Goal: Task Accomplishment & Management: Complete application form

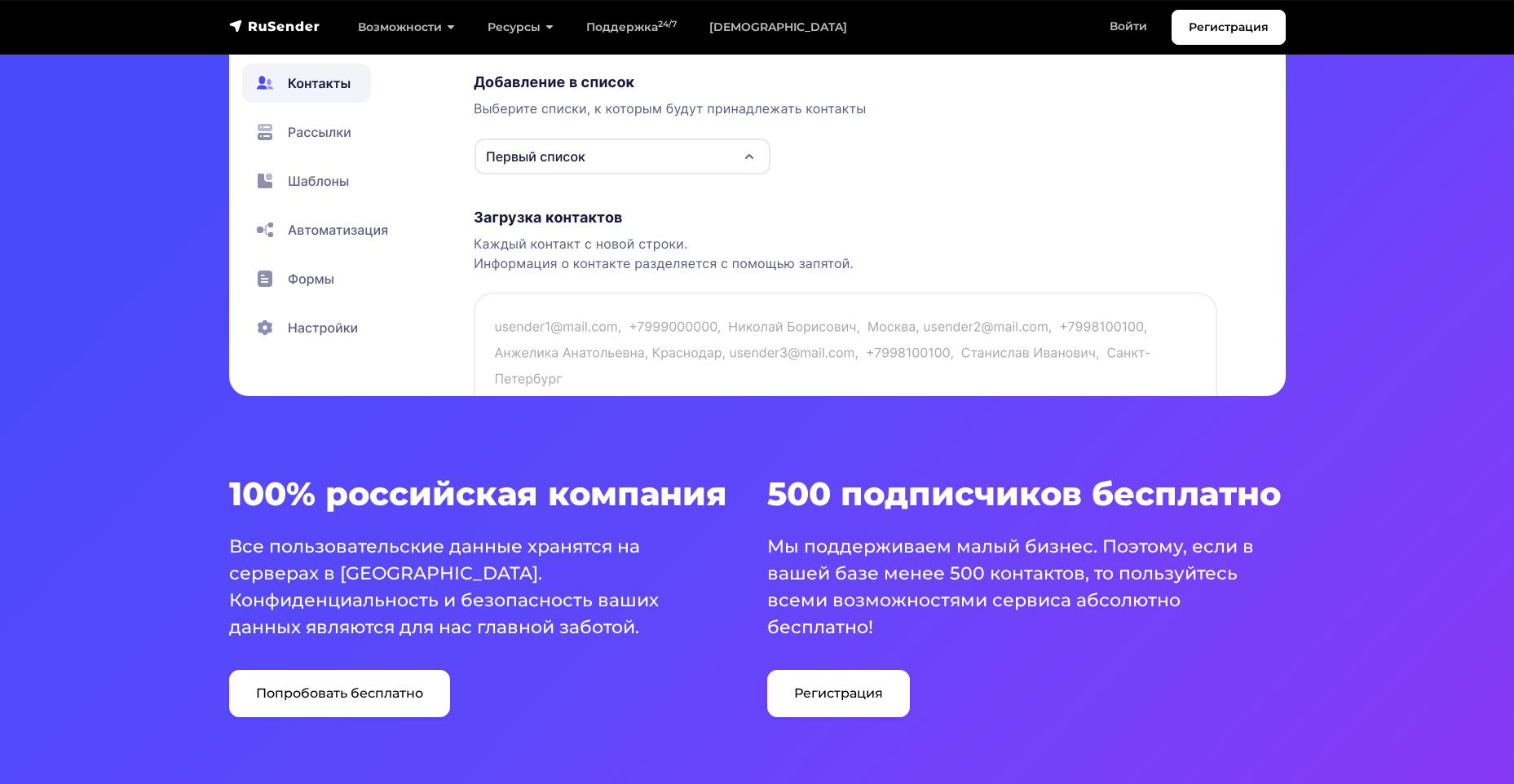
scroll to position [815, 0]
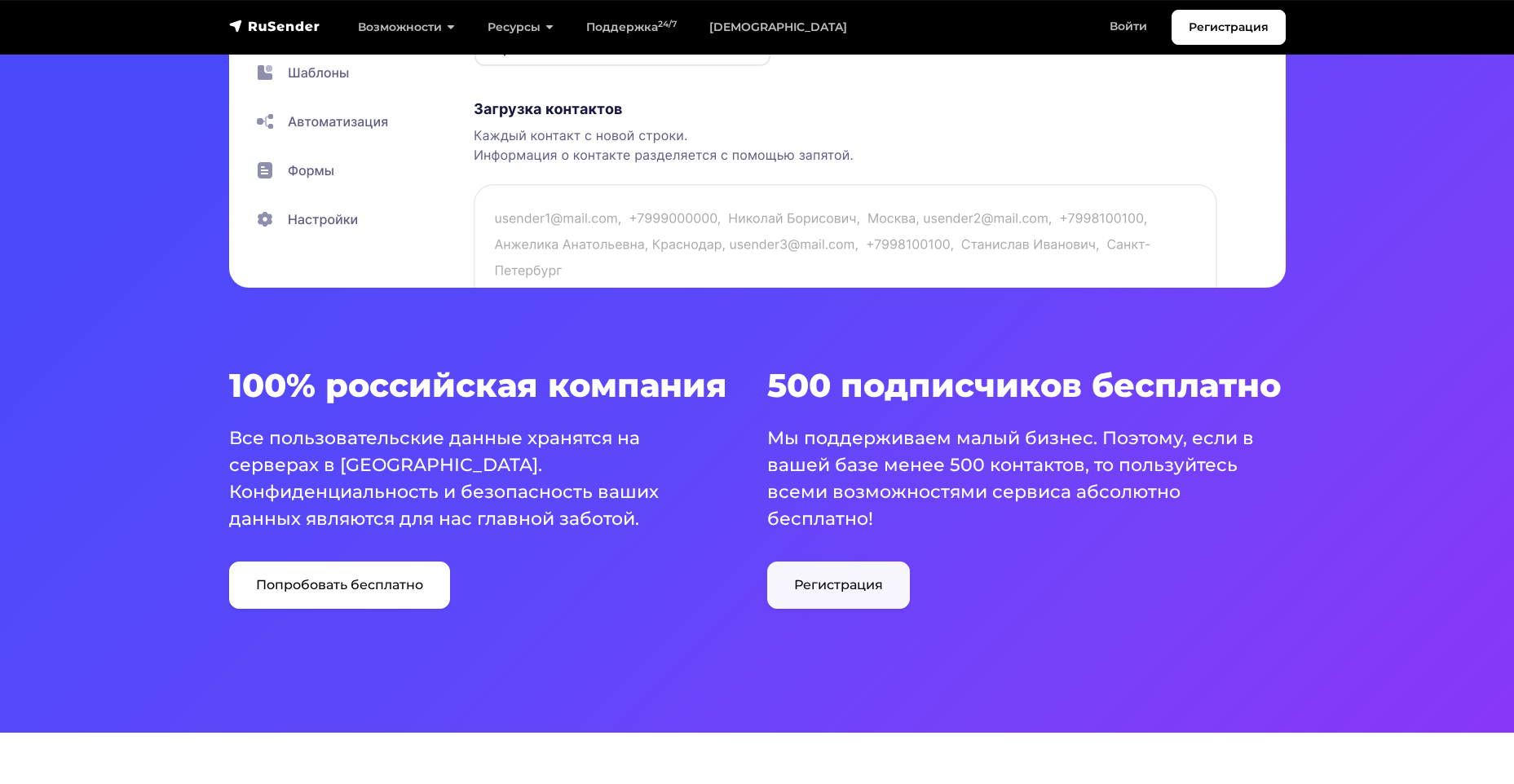
click at [854, 597] on link "Регистрация" at bounding box center [839, 585] width 143 height 48
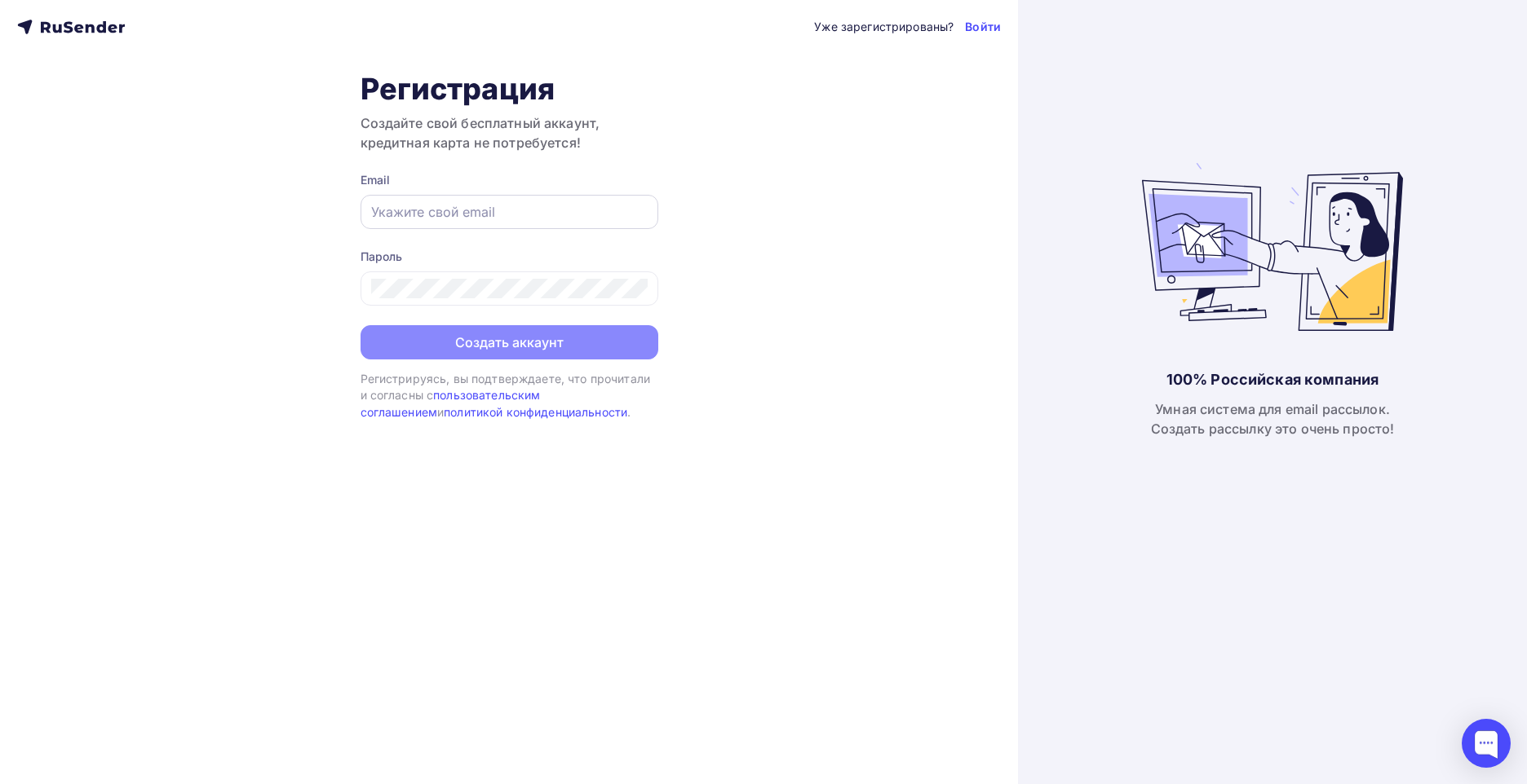
click at [416, 212] on input "text" at bounding box center [509, 211] width 277 height 19
type input "[EMAIL_ADDRESS][DOMAIN_NAME]"
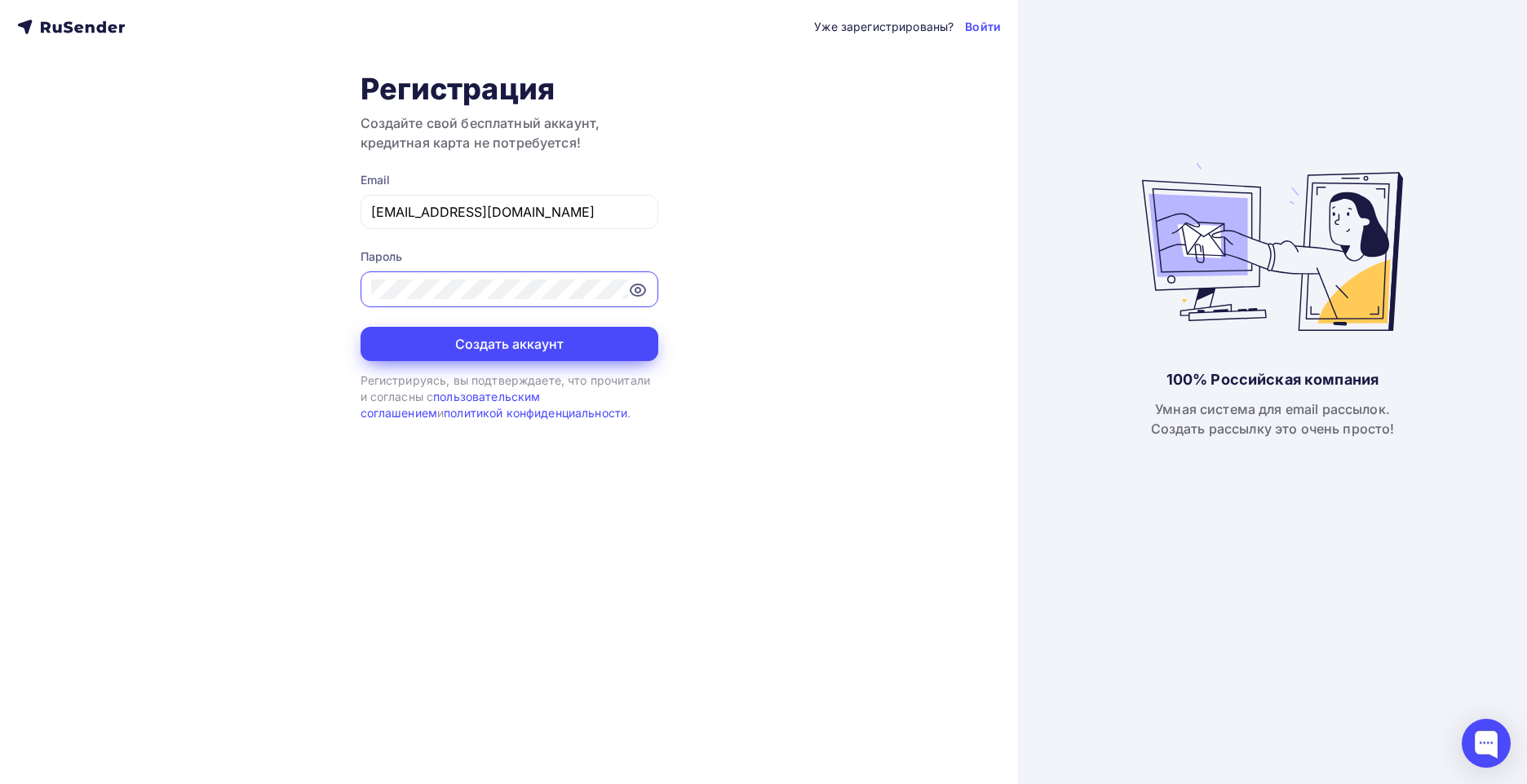
click at [360, 327] on button "Создать аккаунт" at bounding box center [509, 344] width 298 height 34
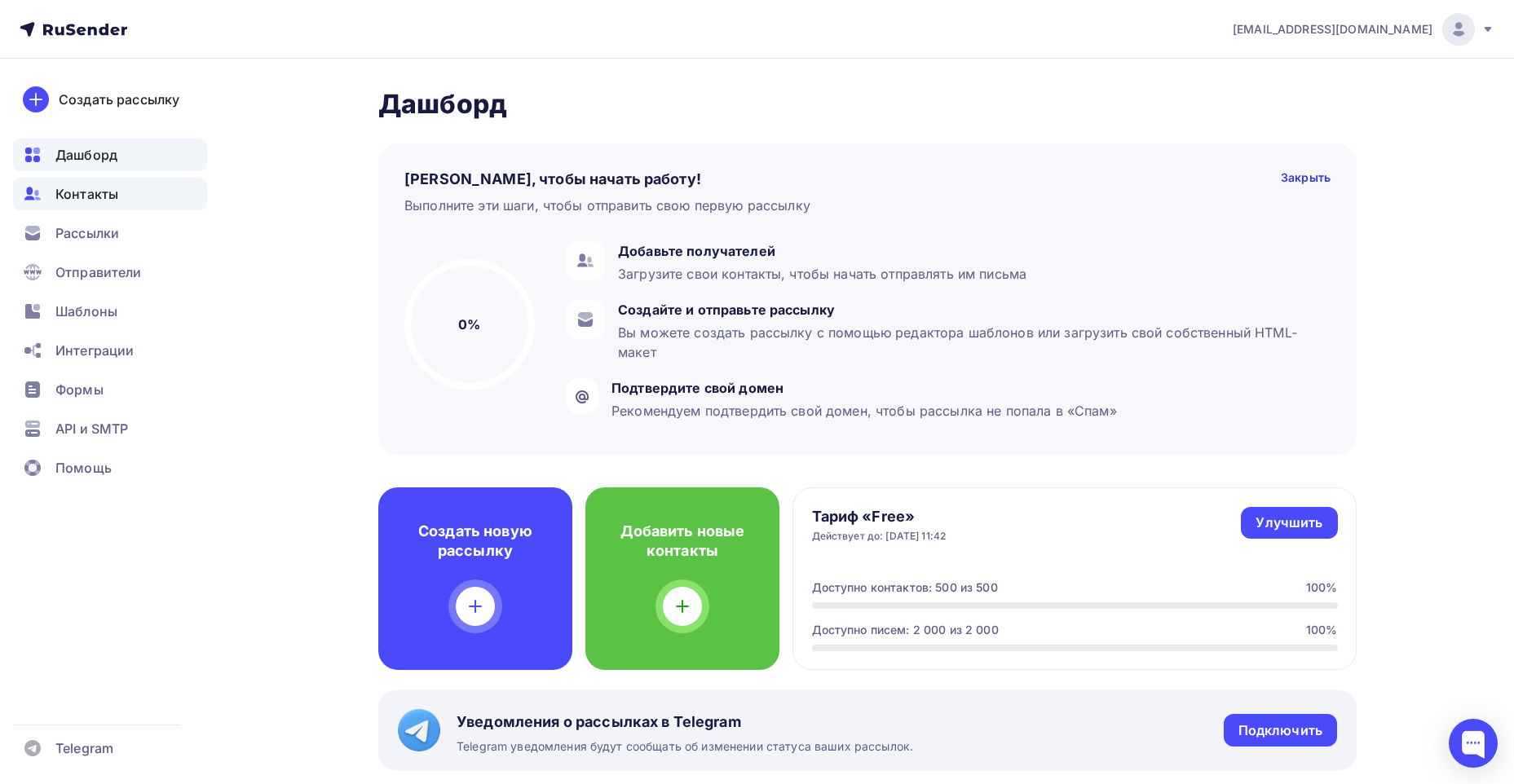
click at [79, 192] on span "Контакты" at bounding box center [86, 193] width 63 height 19
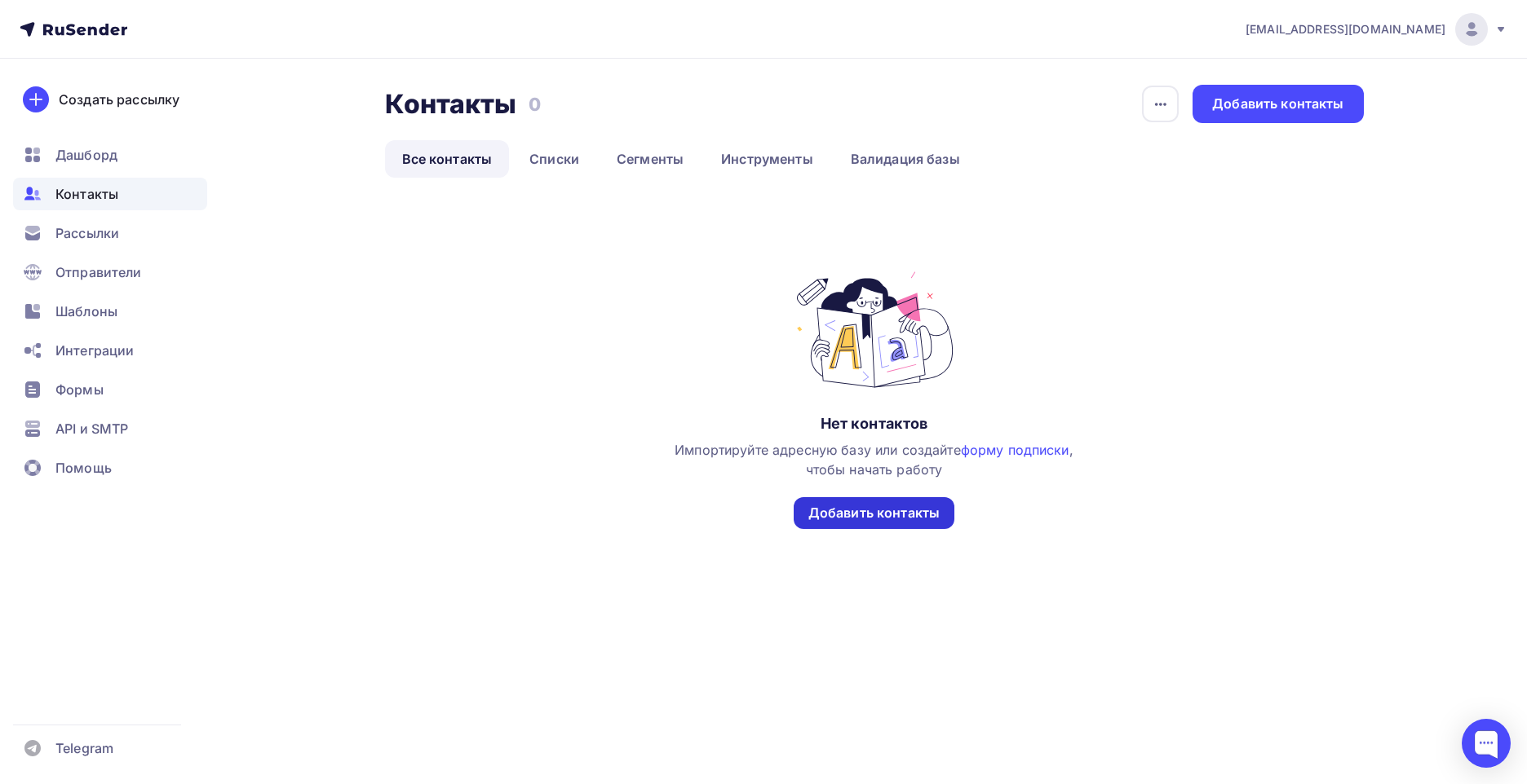
click at [884, 509] on div "Добавить контакты" at bounding box center [873, 513] width 131 height 18
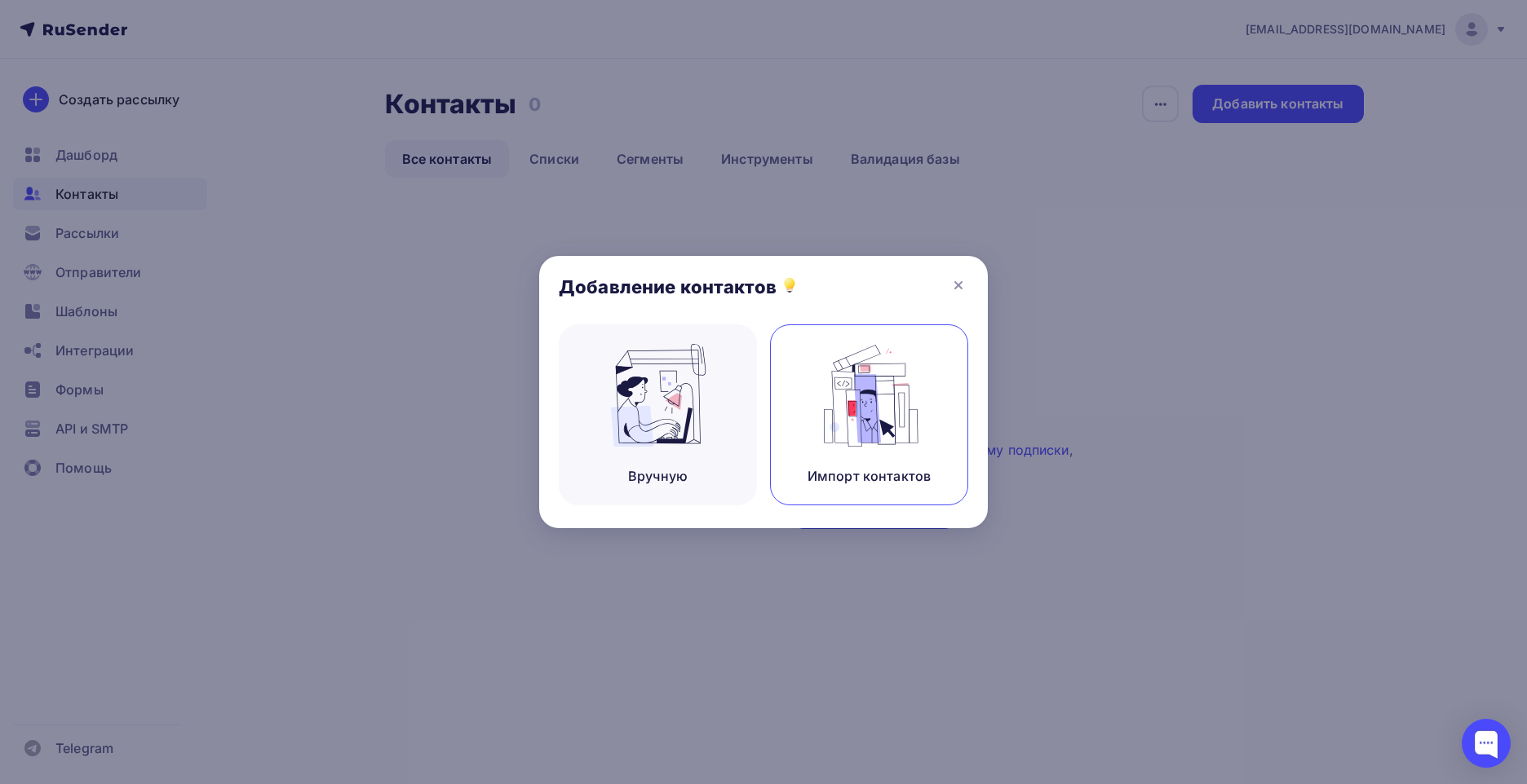
click at [871, 394] on img at bounding box center [869, 395] width 110 height 103
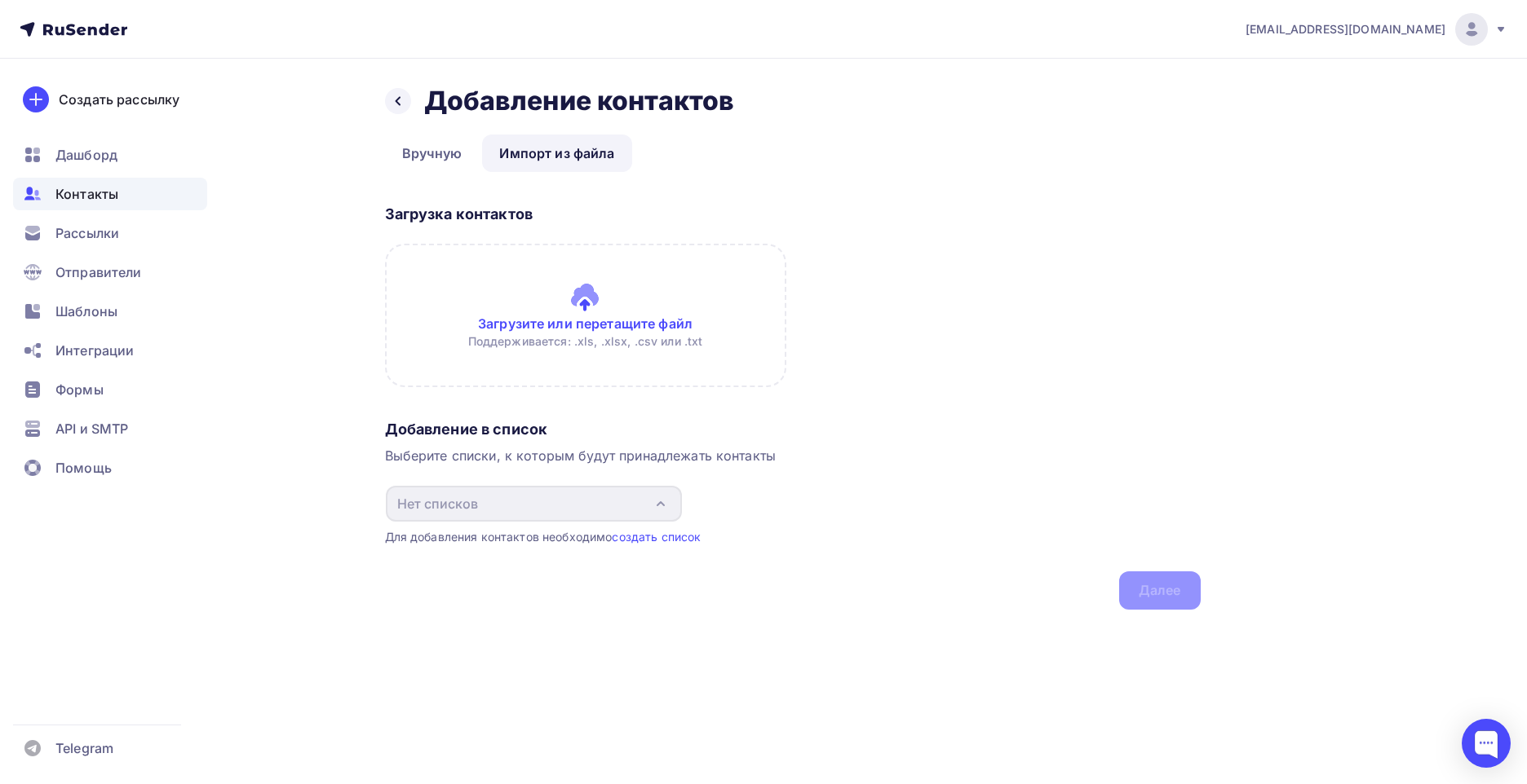
click at [620, 324] on input "file" at bounding box center [585, 316] width 401 height 144
click at [548, 162] on link "Импорт из файла" at bounding box center [556, 153] width 149 height 38
click at [86, 349] on span "Интеграции" at bounding box center [94, 350] width 79 height 19
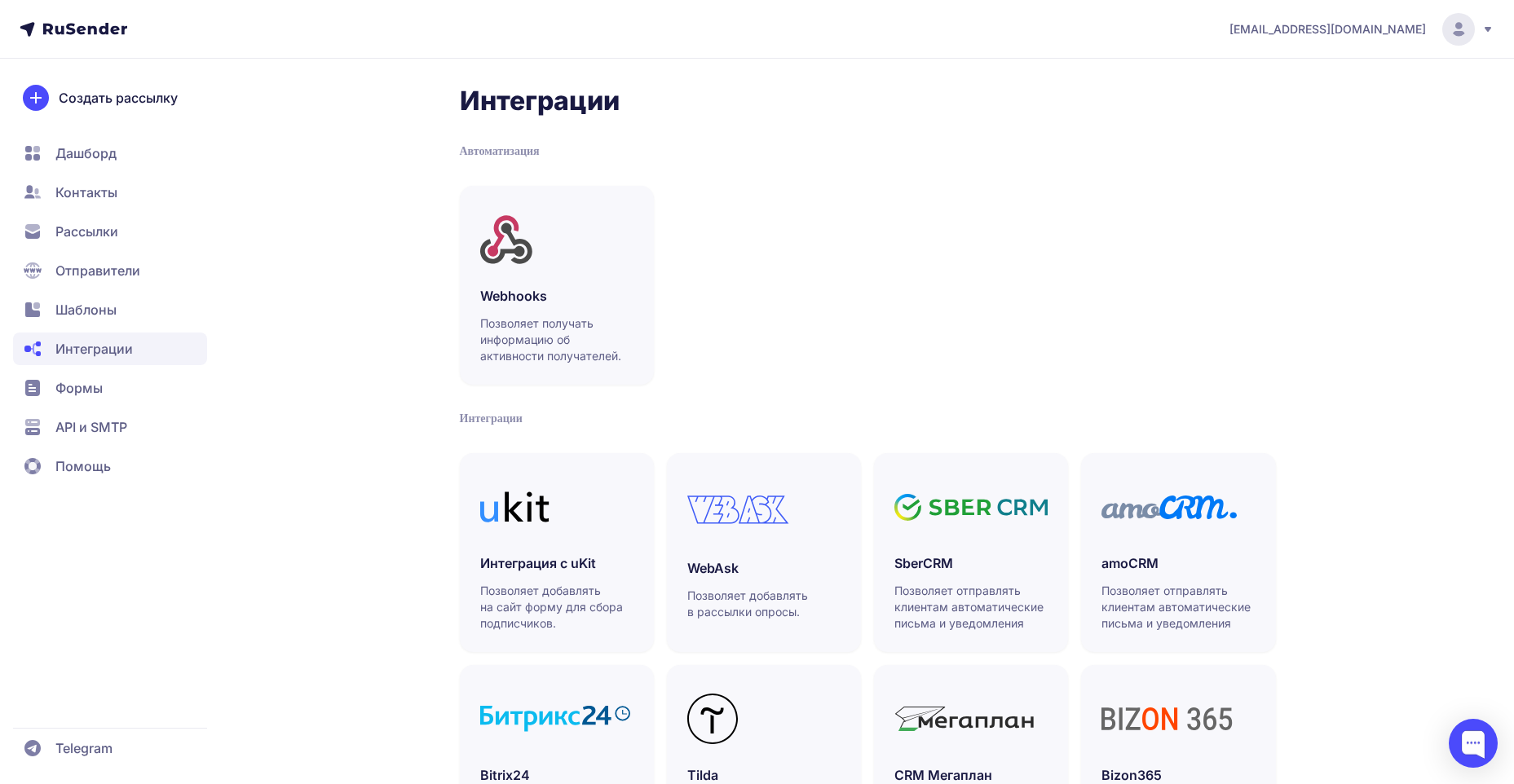
click at [77, 193] on span "Контакты" at bounding box center [86, 191] width 62 height 19
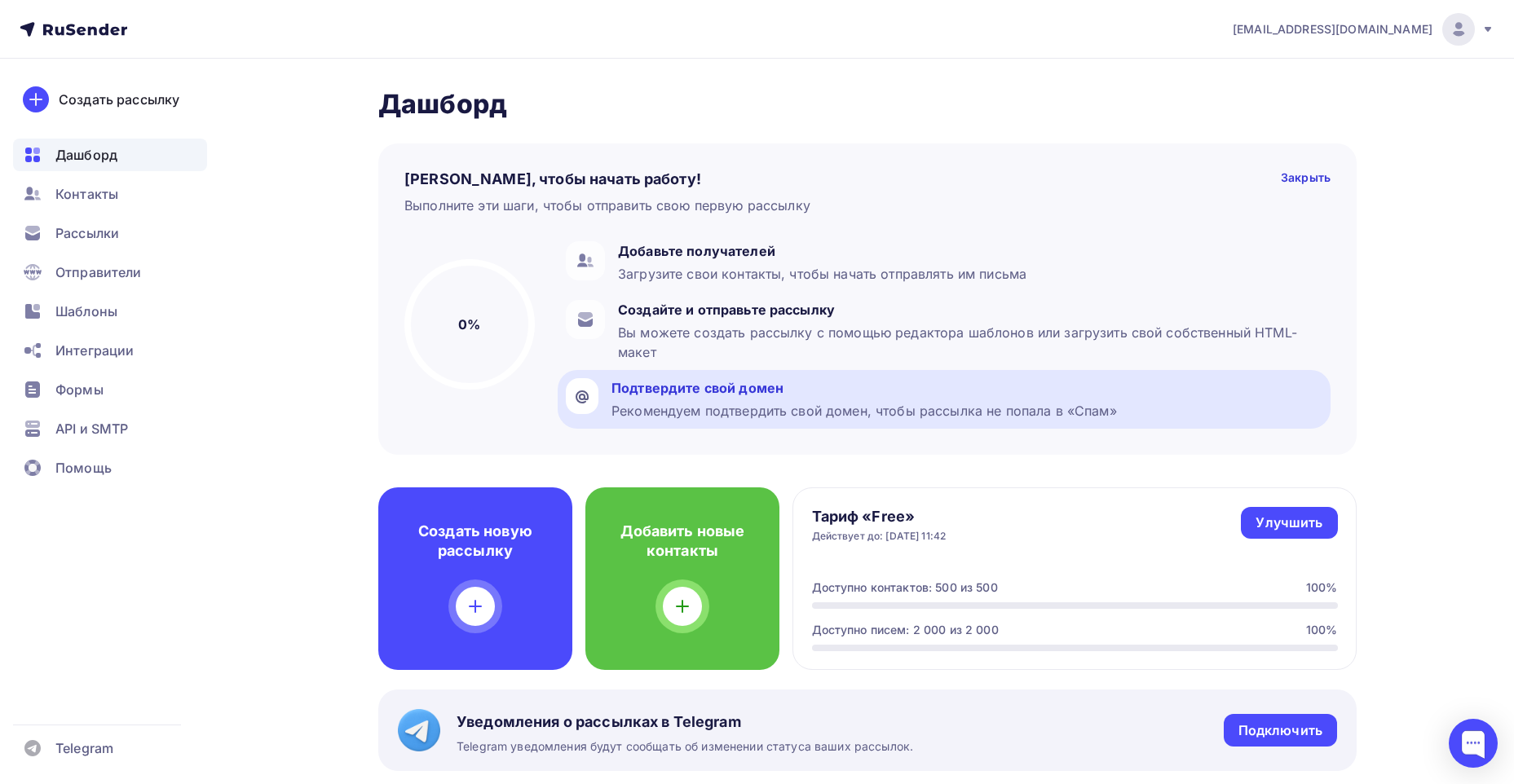
click at [612, 386] on div "Подтвердите свой домен" at bounding box center [864, 387] width 506 height 19
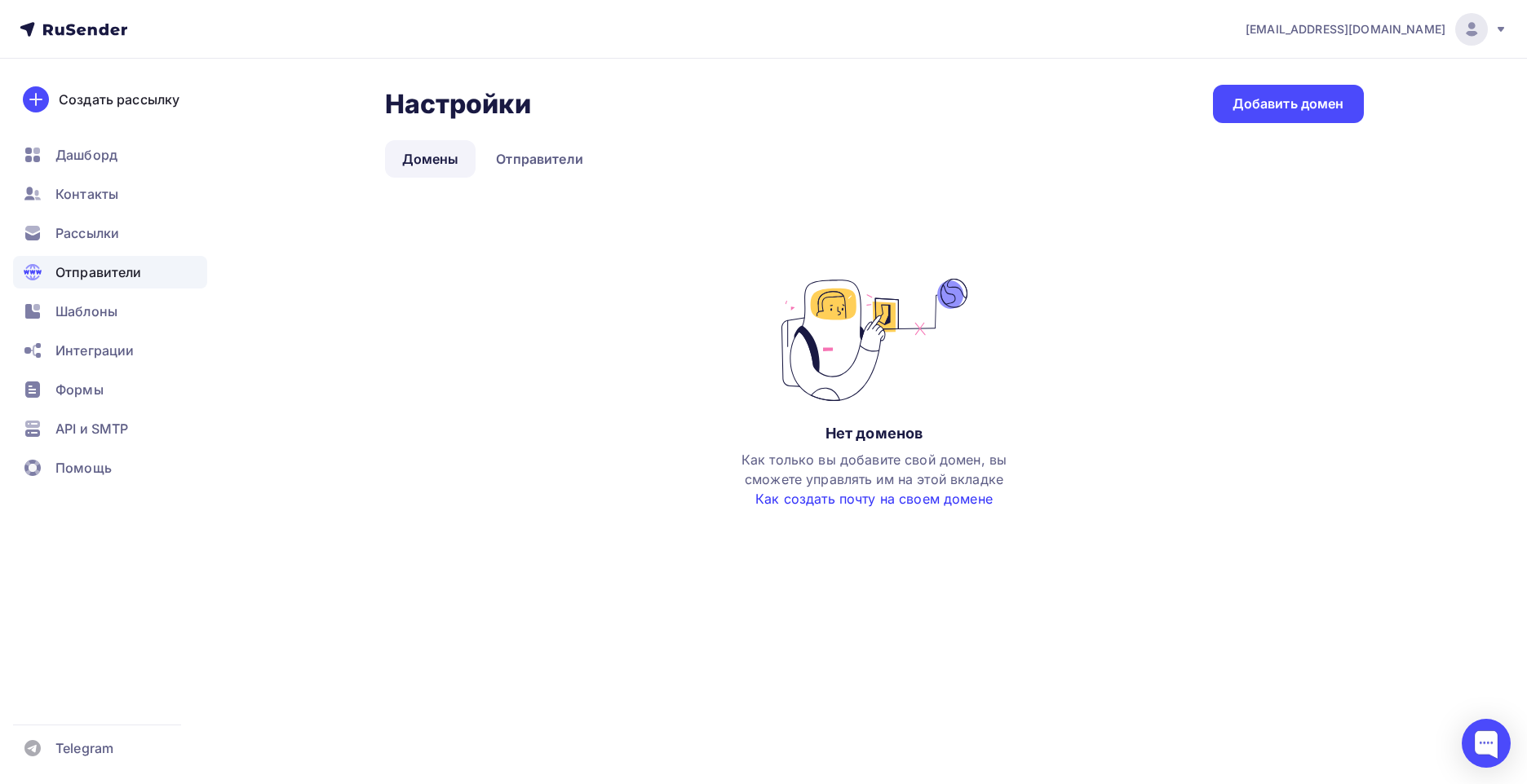
click at [809, 496] on link "Как создать почту на своем домене" at bounding box center [874, 499] width 237 height 17
click at [1311, 107] on div "Добавить домен" at bounding box center [1288, 104] width 112 height 18
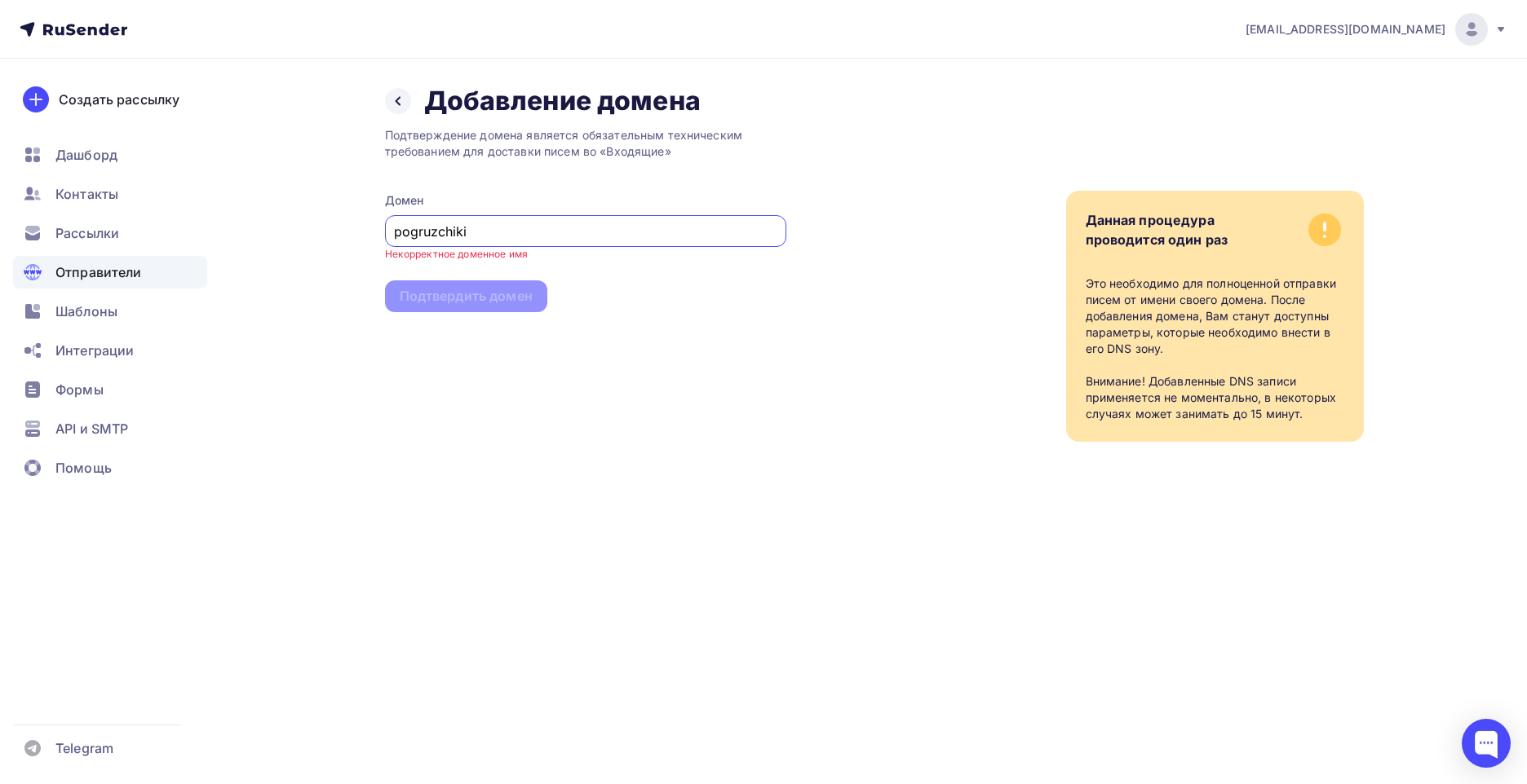
click at [612, 413] on div "Подтверждение домена является обязательным техническим требованием для доставки…" at bounding box center [585, 279] width 401 height 324
click at [392, 232] on div "pogruzchiki" at bounding box center [585, 231] width 401 height 32
drag, startPoint x: 472, startPoint y: 237, endPoint x: 360, endPoint y: 227, distance: 112.4
click at [360, 227] on div "Назад Добавление домена Добавление домена Подтверждение домена является обязате…" at bounding box center [764, 283] width 1336 height 448
click at [393, 232] on div "pogruzchiki" at bounding box center [585, 231] width 401 height 32
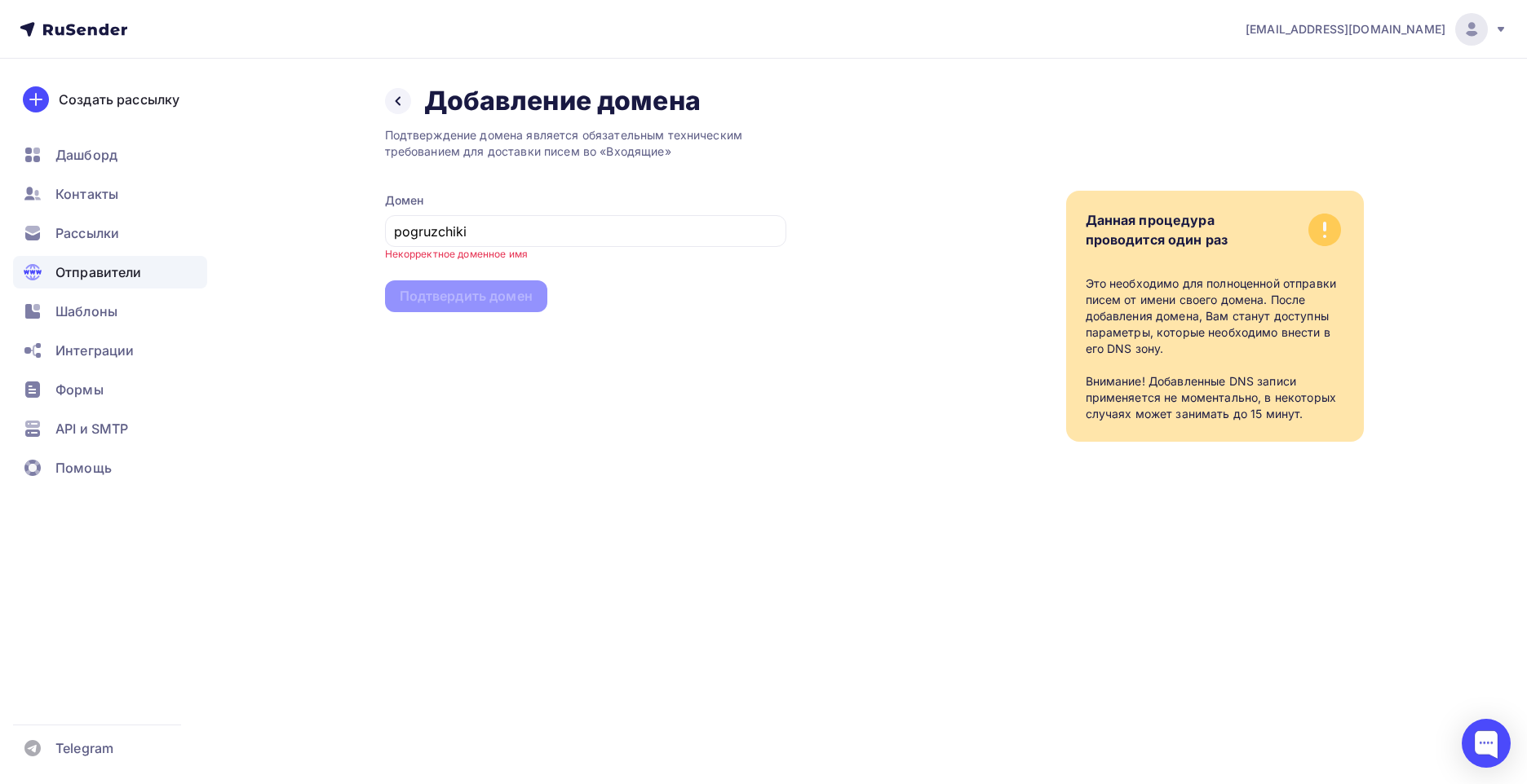
click at [564, 439] on div "Подтверждение домена является обязательным техническим требованием для доставки…" at bounding box center [585, 279] width 401 height 324
click at [457, 231] on input "pogruzchiki" at bounding box center [585, 231] width 382 height 19
click at [457, 229] on input "pogruzchiki" at bounding box center [585, 231] width 382 height 19
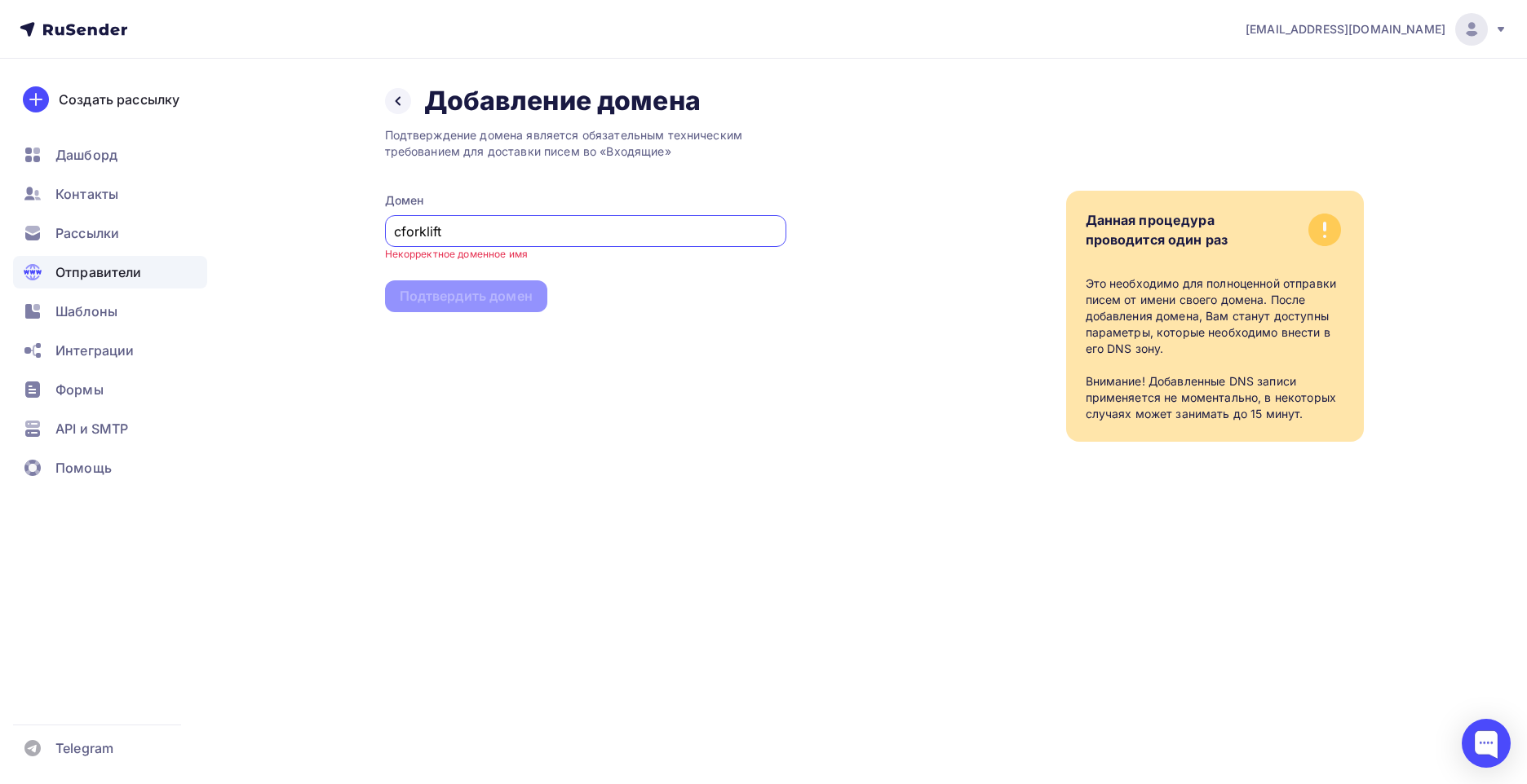
click at [552, 232] on input "cforklift" at bounding box center [585, 231] width 382 height 19
drag, startPoint x: 451, startPoint y: 235, endPoint x: 309, endPoint y: 235, distance: 142.0
click at [310, 235] on div "Назад Добавление домена Добавление домена Подтверждение домена является обязате…" at bounding box center [764, 283] width 1336 height 448
type input "C"
click at [438, 353] on div "Подтверждение домена является обязательным техническим требованием для доставки…" at bounding box center [585, 279] width 401 height 324
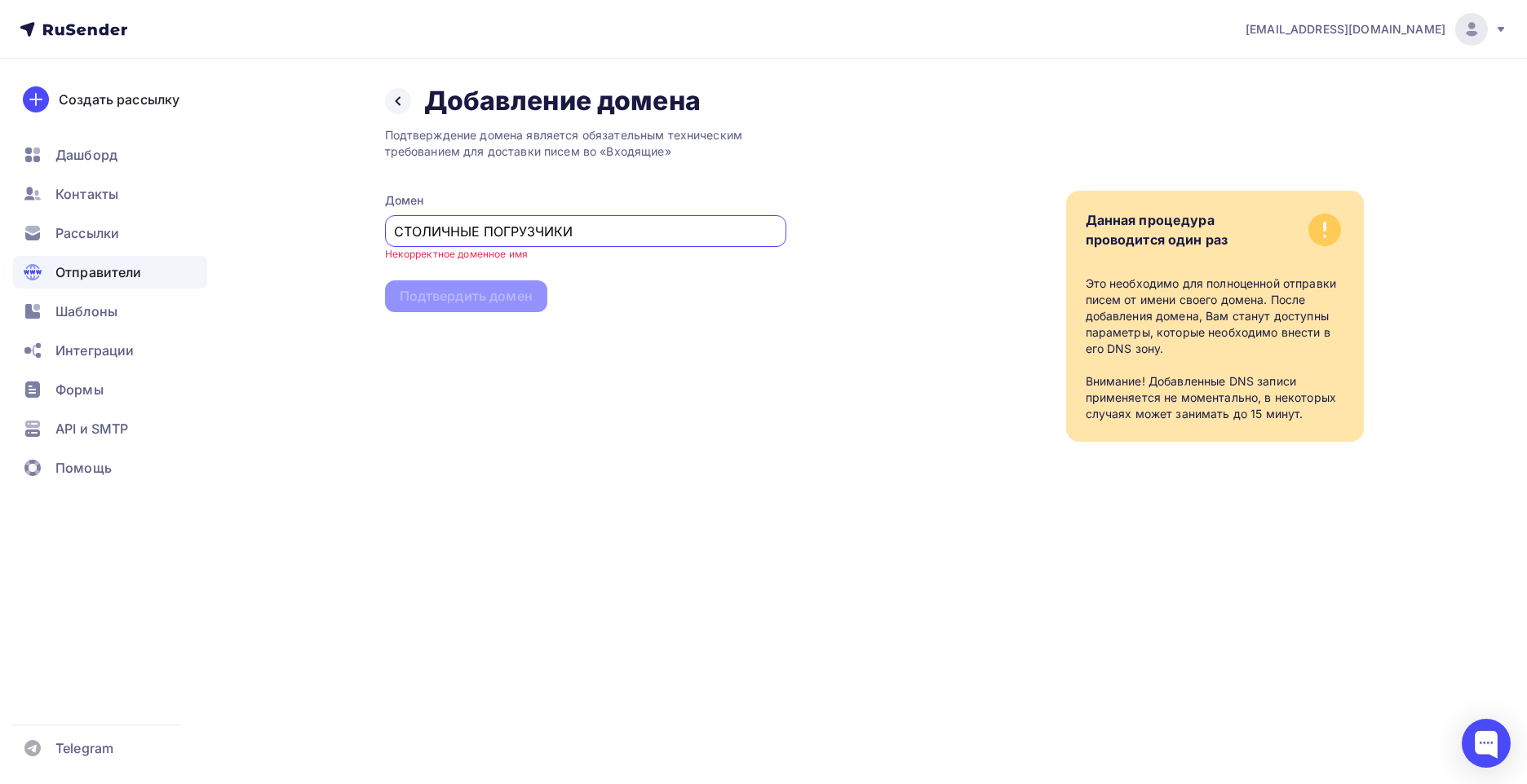
click at [594, 239] on input "СТОЛИЧНЫЕ ПОГРУЗЧИКИ" at bounding box center [585, 231] width 382 height 19
drag, startPoint x: 579, startPoint y: 234, endPoint x: 329, endPoint y: 226, distance: 250.1
click at [329, 226] on div "Назад Добавление домена Добавление домена Подтверждение домена является обязате…" at bounding box center [764, 283] width 1336 height 448
type input "Погрузчики"
click at [958, 604] on div "mg-group@bk.ru Аккаунт Тарифы Выйти Создать рассылку Дашборд Контакты Рассылки …" at bounding box center [764, 392] width 1527 height 784
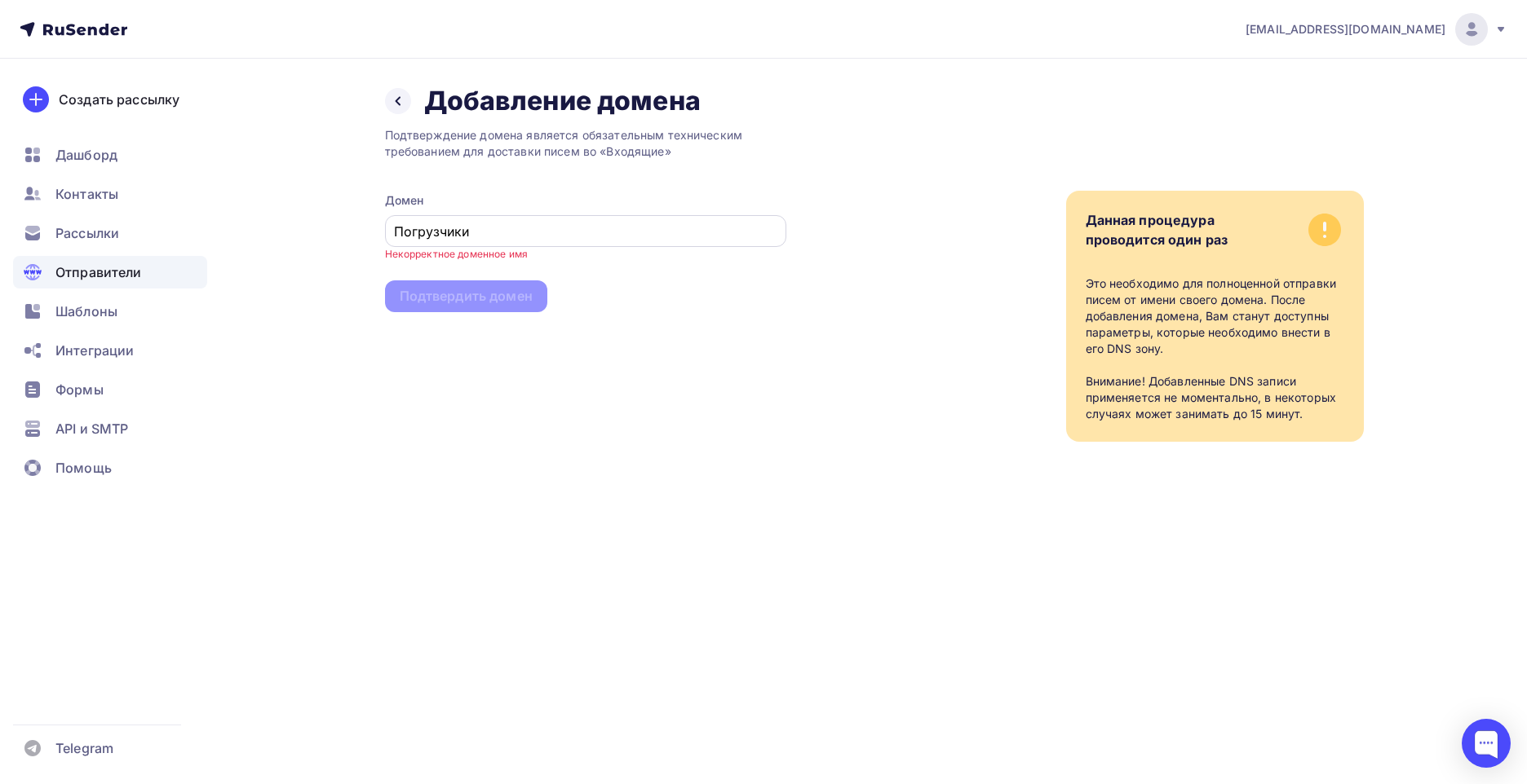
click at [493, 244] on div "Погрузчики" at bounding box center [585, 231] width 401 height 32
drag, startPoint x: 493, startPoint y: 244, endPoint x: 457, endPoint y: 229, distance: 39.0
click at [457, 229] on input "Погрузчики" at bounding box center [585, 231] width 382 height 19
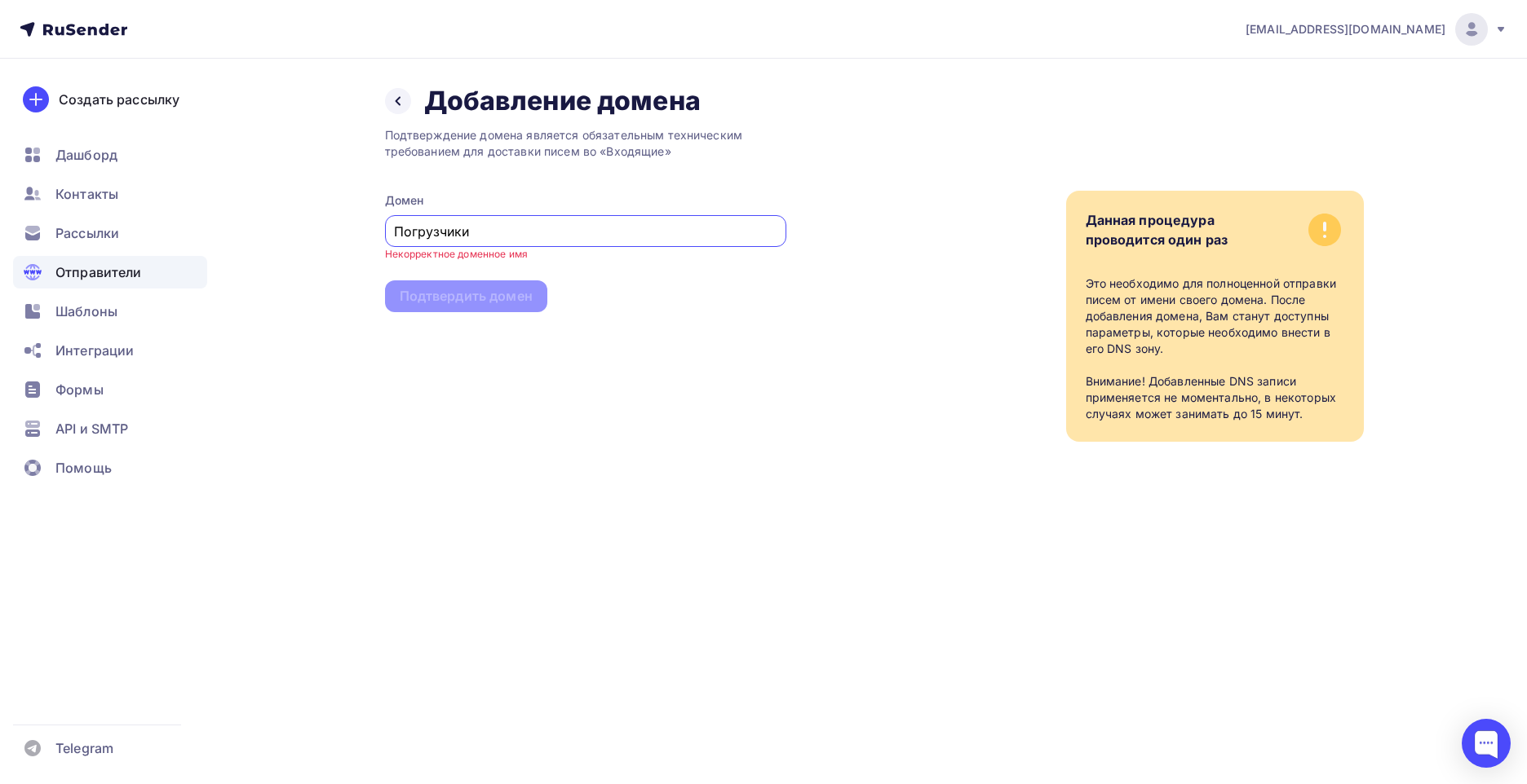
click at [457, 229] on input "Погрузчики" at bounding box center [585, 231] width 382 height 19
click at [474, 234] on input "Погрузчики" at bounding box center [585, 231] width 382 height 19
drag, startPoint x: 467, startPoint y: 230, endPoint x: 373, endPoint y: 226, distance: 94.1
click at [373, 226] on div "Назад Добавление домена Добавление домена Подтверждение домена является обязате…" at bounding box center [764, 283] width 1336 height 448
click at [378, 405] on div "Назад Добавление домена Добавление домена Подтверждение домена является обязате…" at bounding box center [764, 283] width 1336 height 448
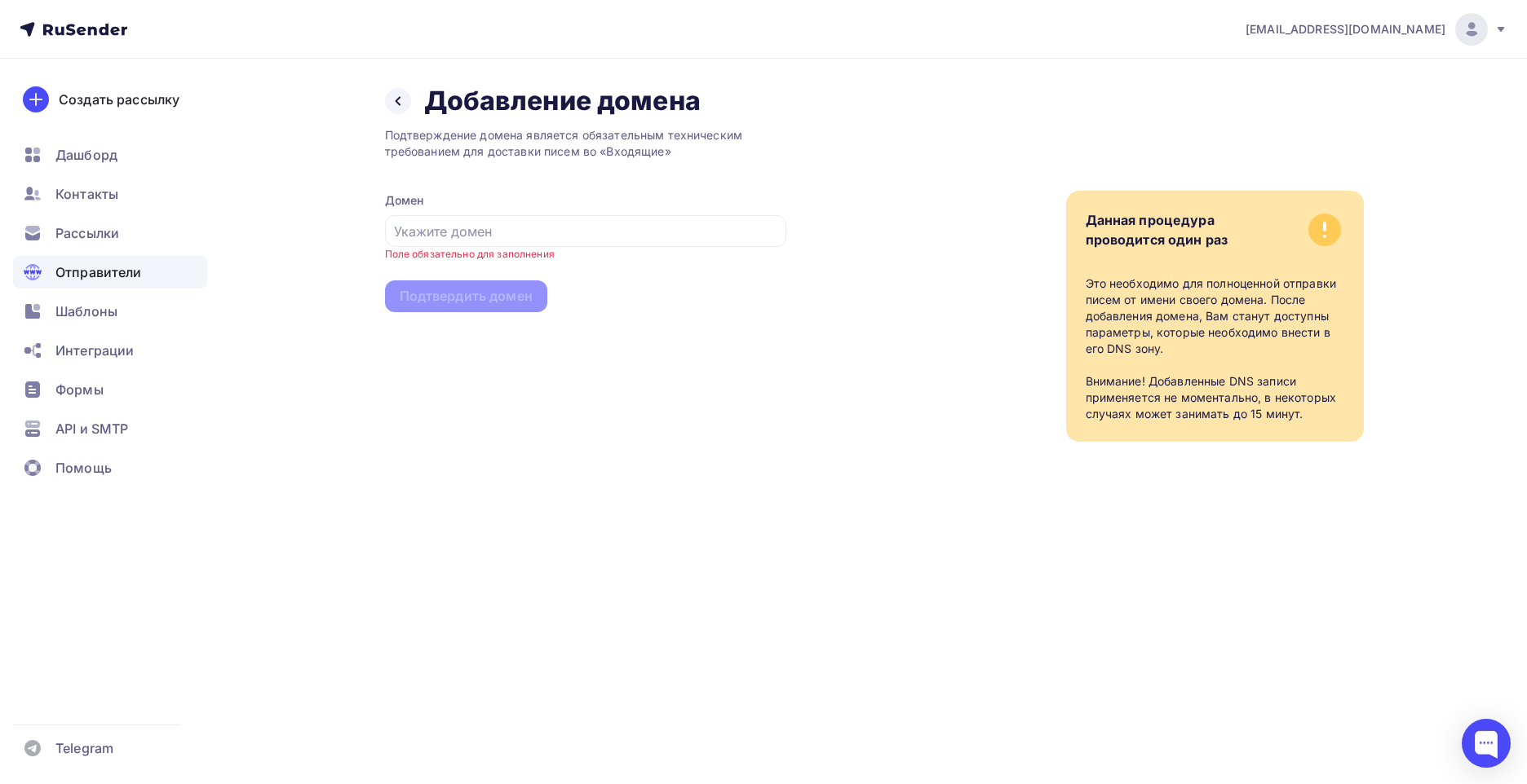
click at [807, 443] on div "Назад Добавление домена Добавление домена Подтверждение домена является обязате…" at bounding box center [764, 283] width 1336 height 448
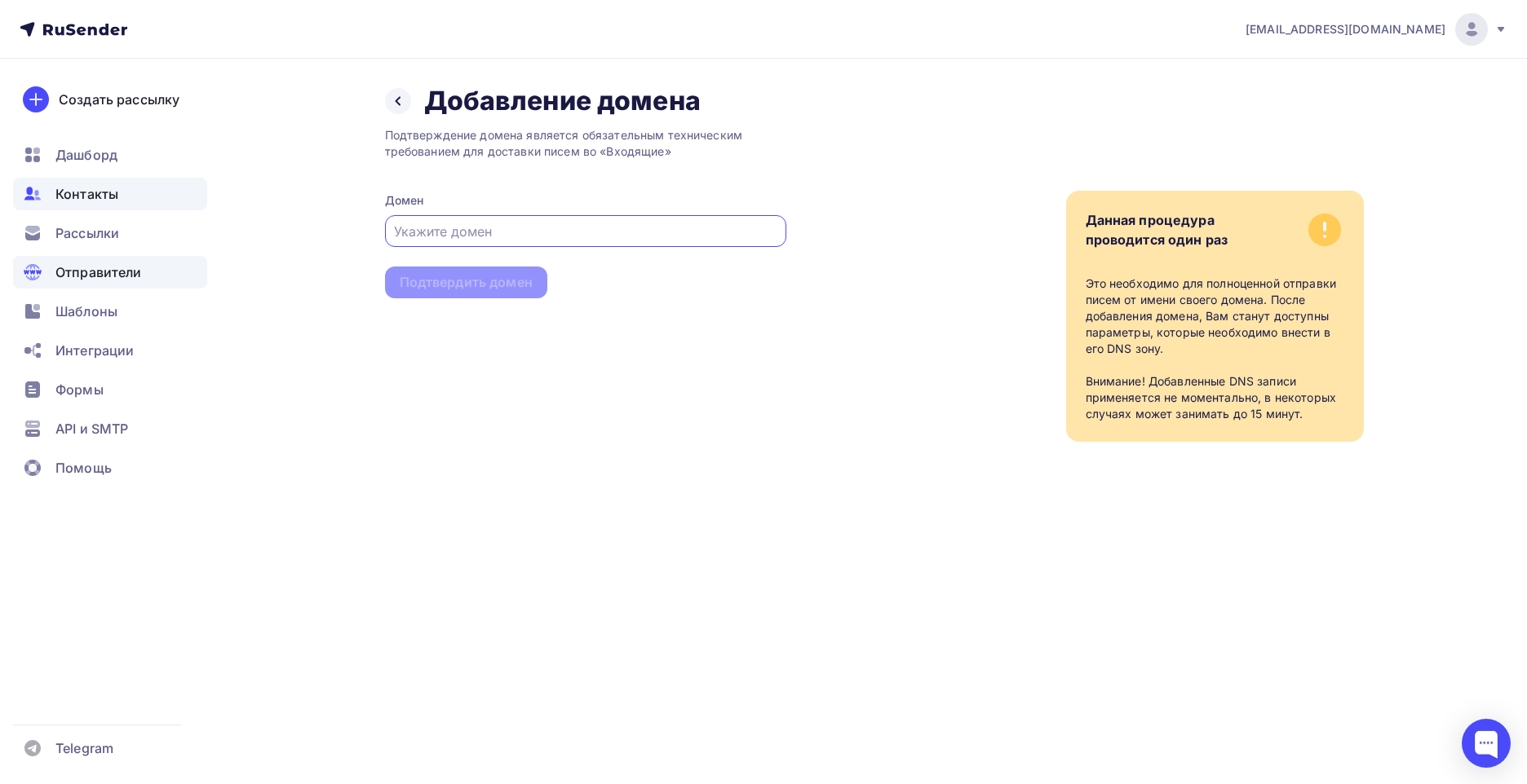
click at [66, 195] on span "Контакты" at bounding box center [86, 193] width 63 height 19
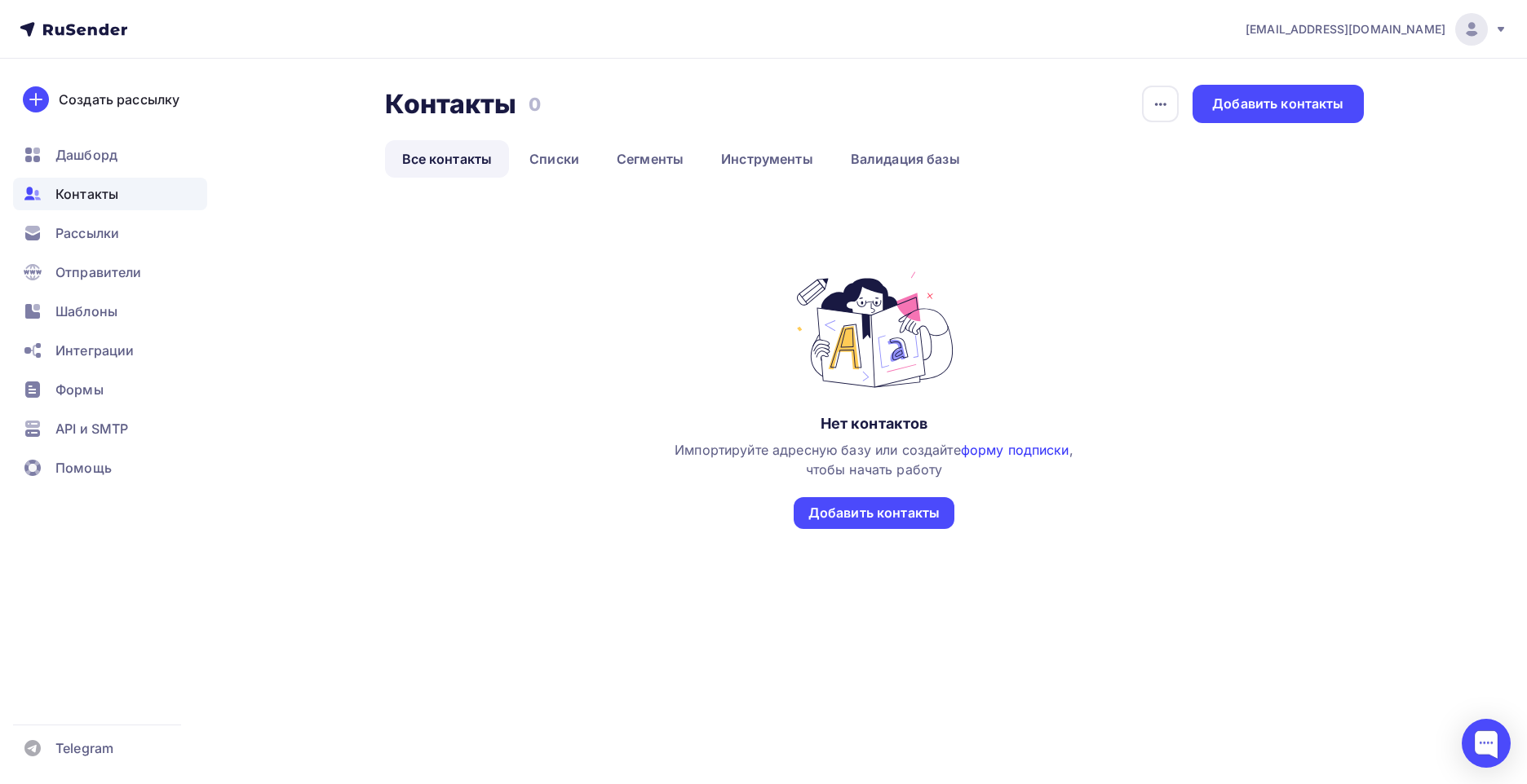
click at [998, 445] on link "форму подписки" at bounding box center [1015, 451] width 109 height 17
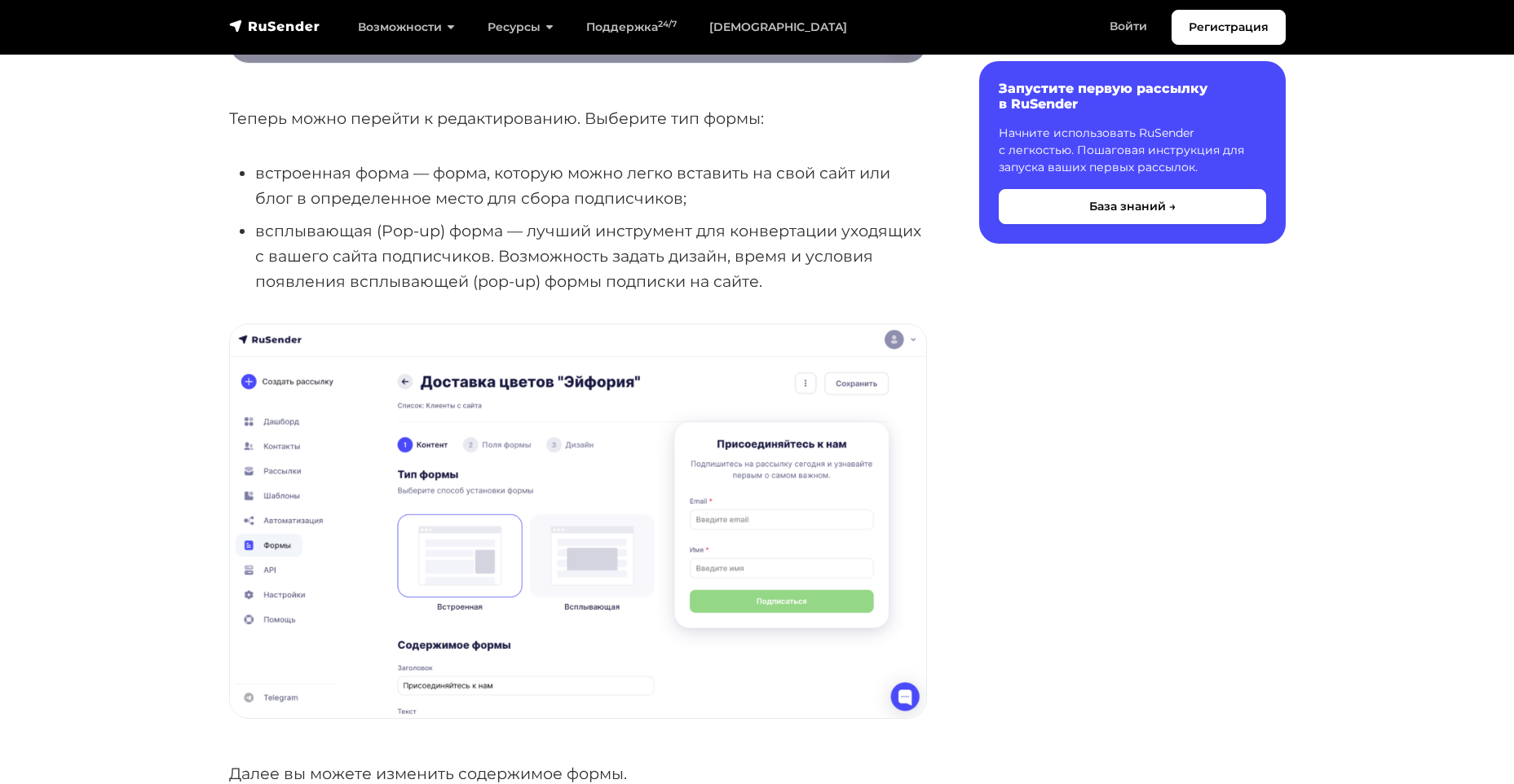
scroll to position [1467, 0]
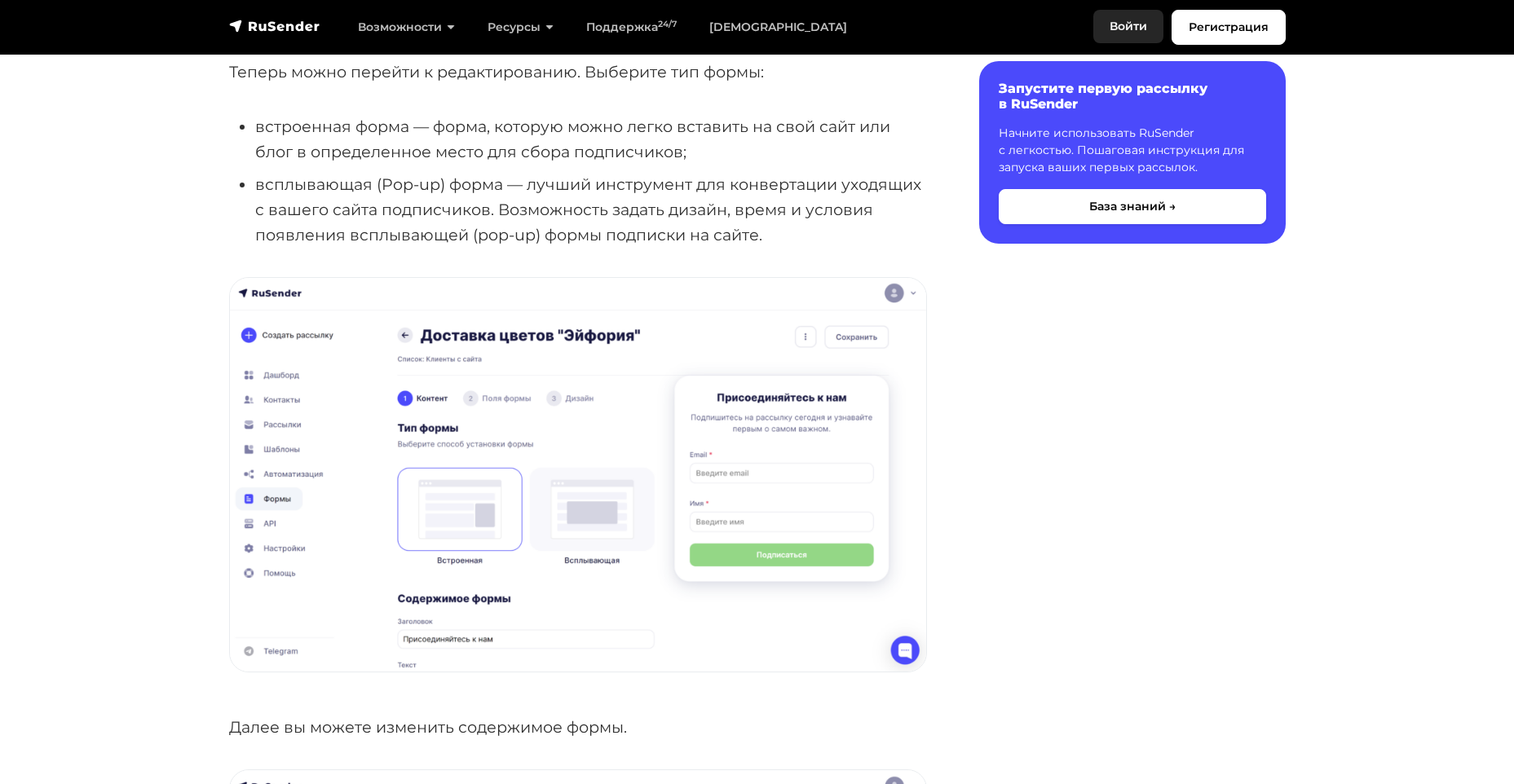
click at [1129, 28] on link "Войти" at bounding box center [1129, 27] width 70 height 33
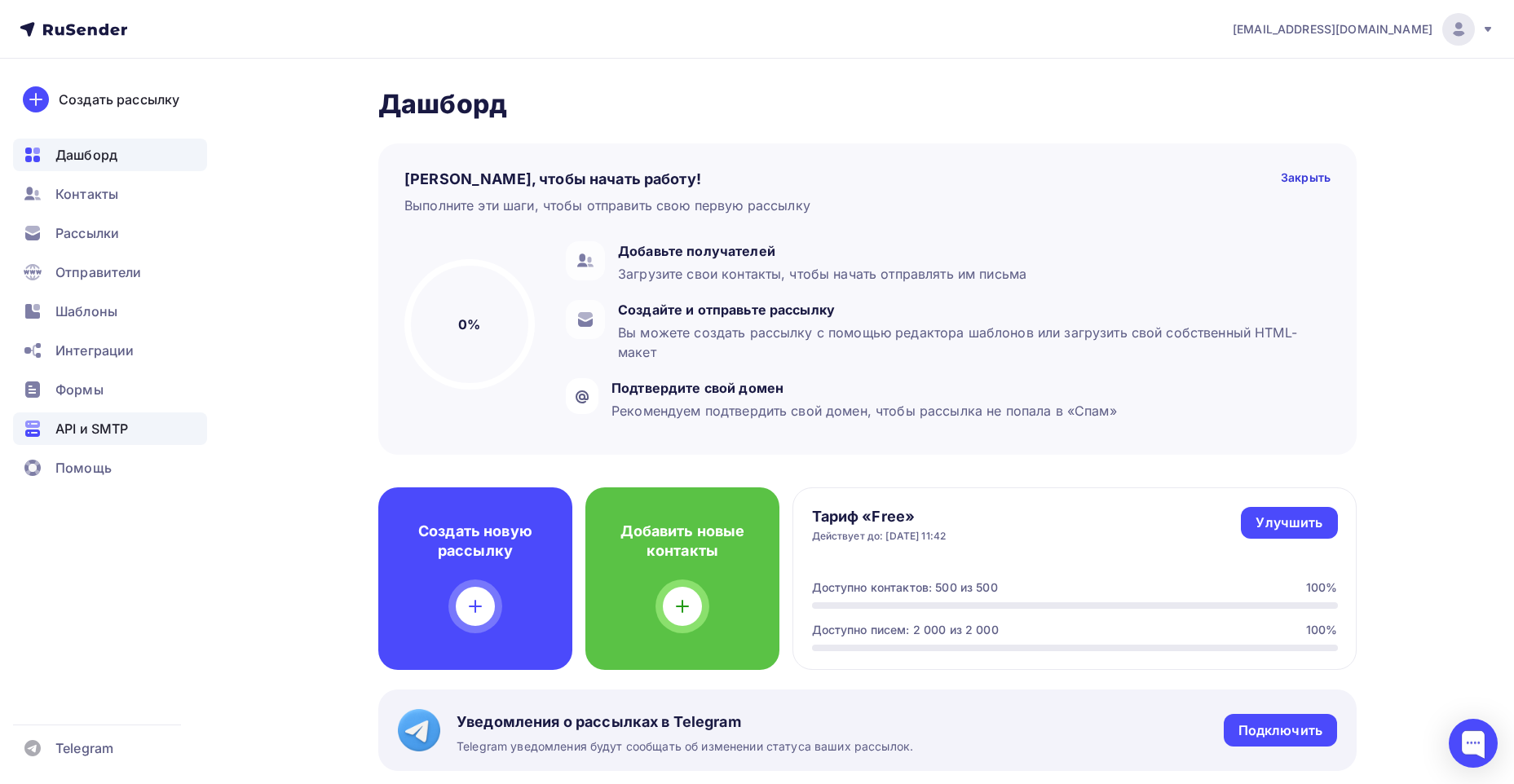
click at [83, 430] on span "API и SMTP" at bounding box center [91, 428] width 73 height 19
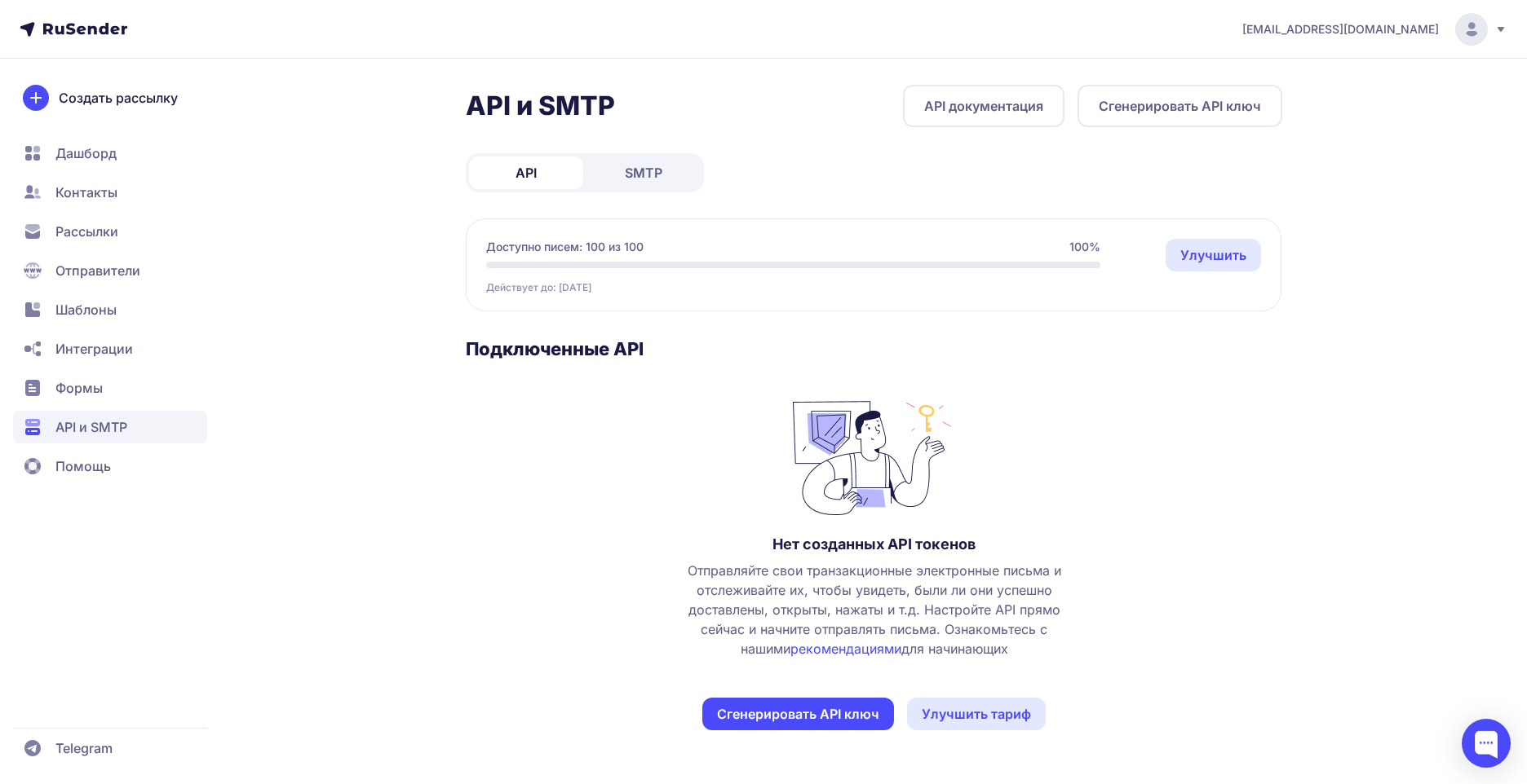
click at [1473, 39] on circle at bounding box center [1471, 29] width 33 height 33
click at [1295, 77] on span "Аккаунт" at bounding box center [1290, 79] width 51 height 19
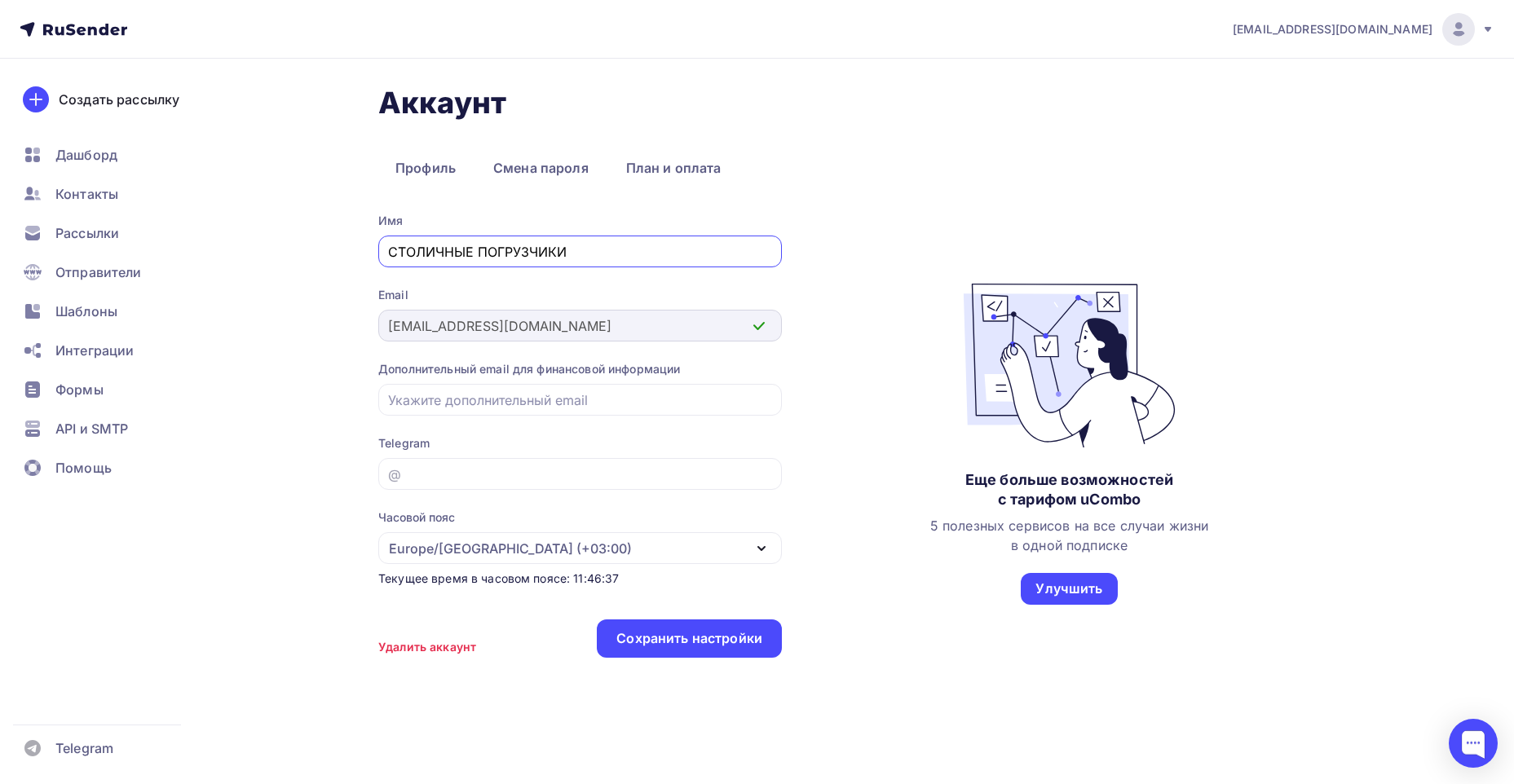
type input "СТОЛИЧНЫЕ ПОГРУЗЧИКИ"
click at [445, 403] on input "email" at bounding box center [580, 400] width 385 height 19
type input "[EMAIL_ADDRESS][DOMAIN_NAME]"
click at [337, 376] on div "Аккаунт Профиль Смена пароля План и оплата Профиль Смена пароля План и оплата И…" at bounding box center [757, 422] width 1336 height 727
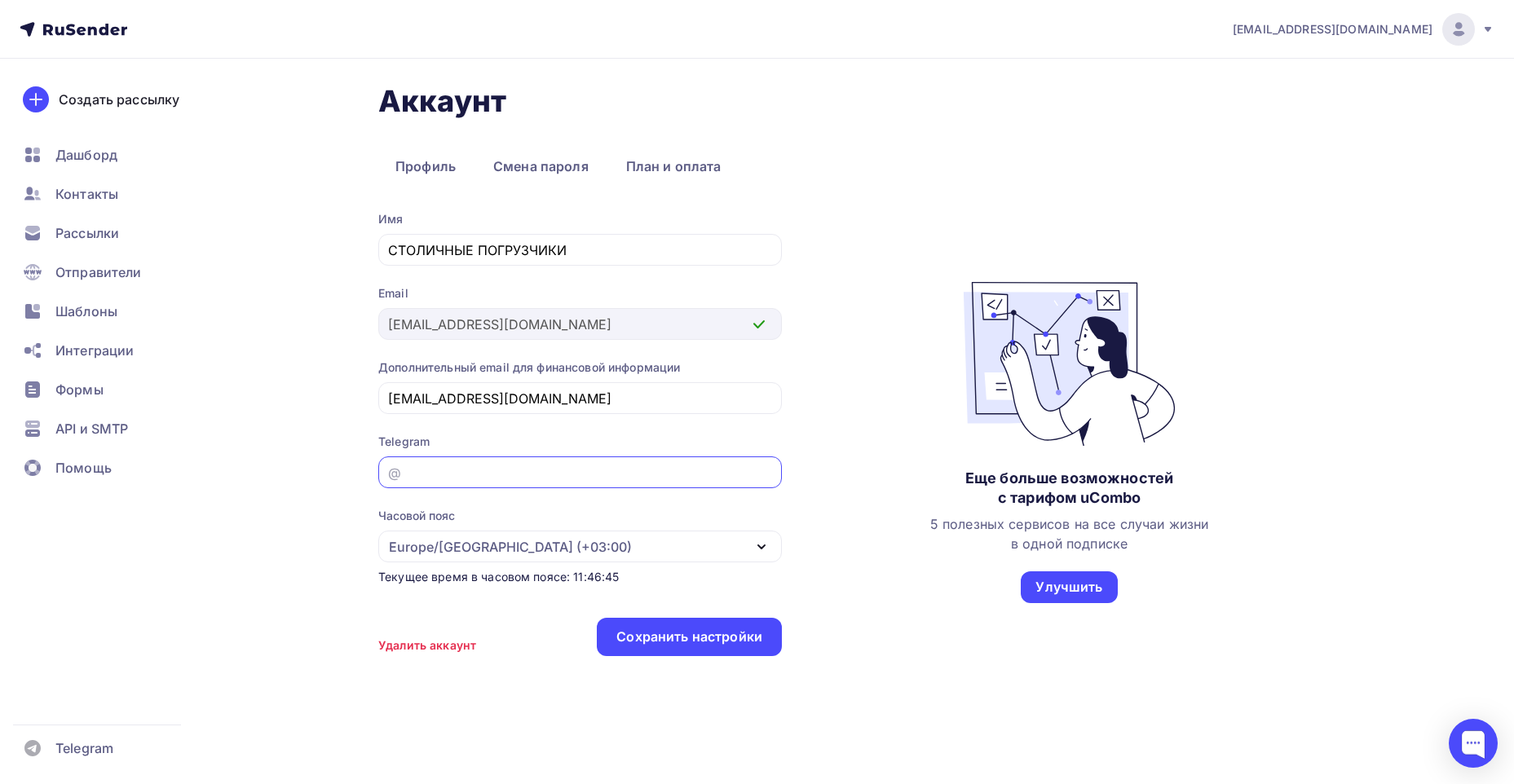
click at [421, 474] on input "email" at bounding box center [580, 472] width 385 height 19
type input "Г"
type input "USEDFORKLIFTS"
click at [660, 640] on div "Сохранить настройки" at bounding box center [689, 637] width 146 height 18
click at [668, 173] on link "План и оплата" at bounding box center [673, 166] width 130 height 38
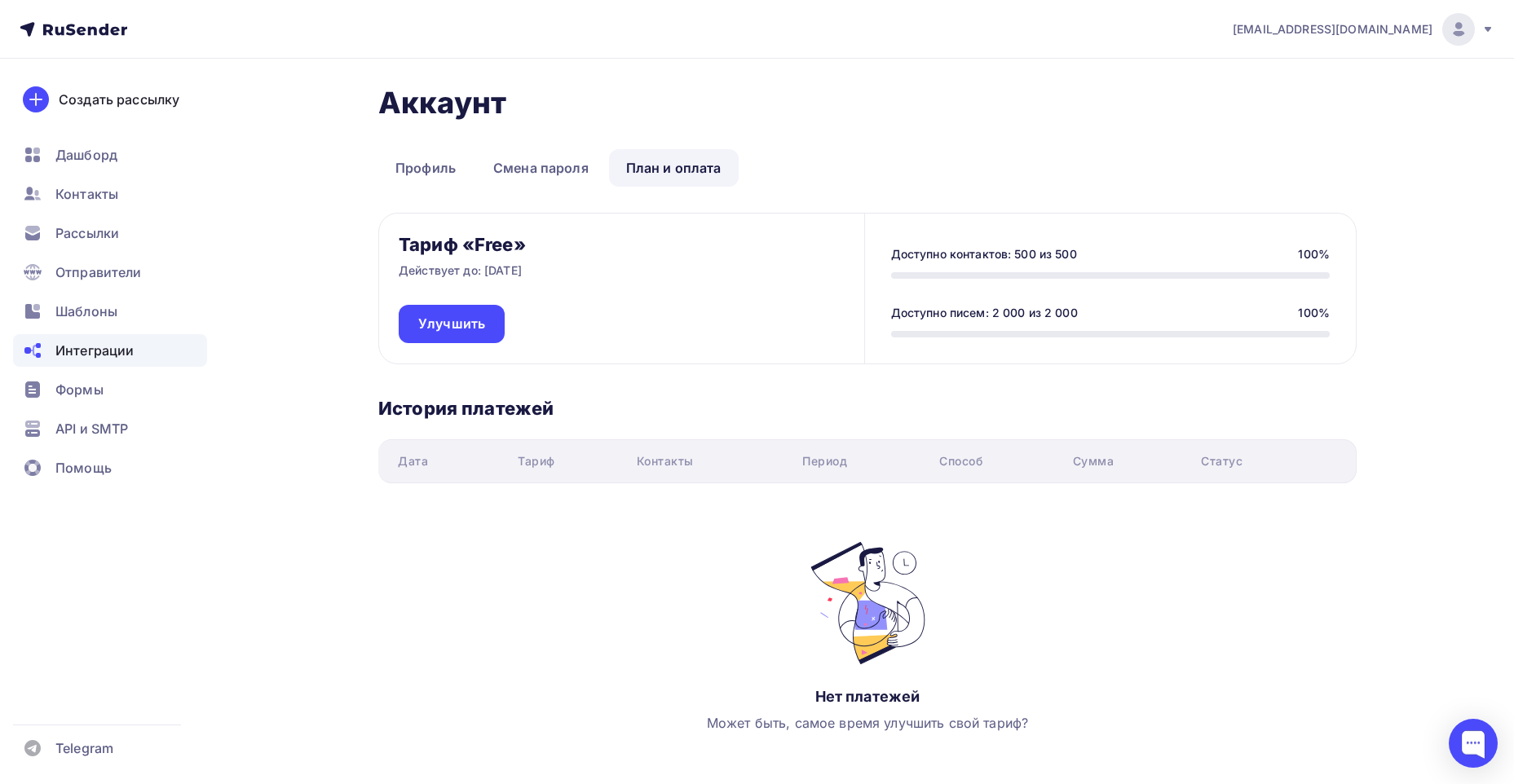
click at [87, 349] on span "Интеграции" at bounding box center [94, 350] width 79 height 19
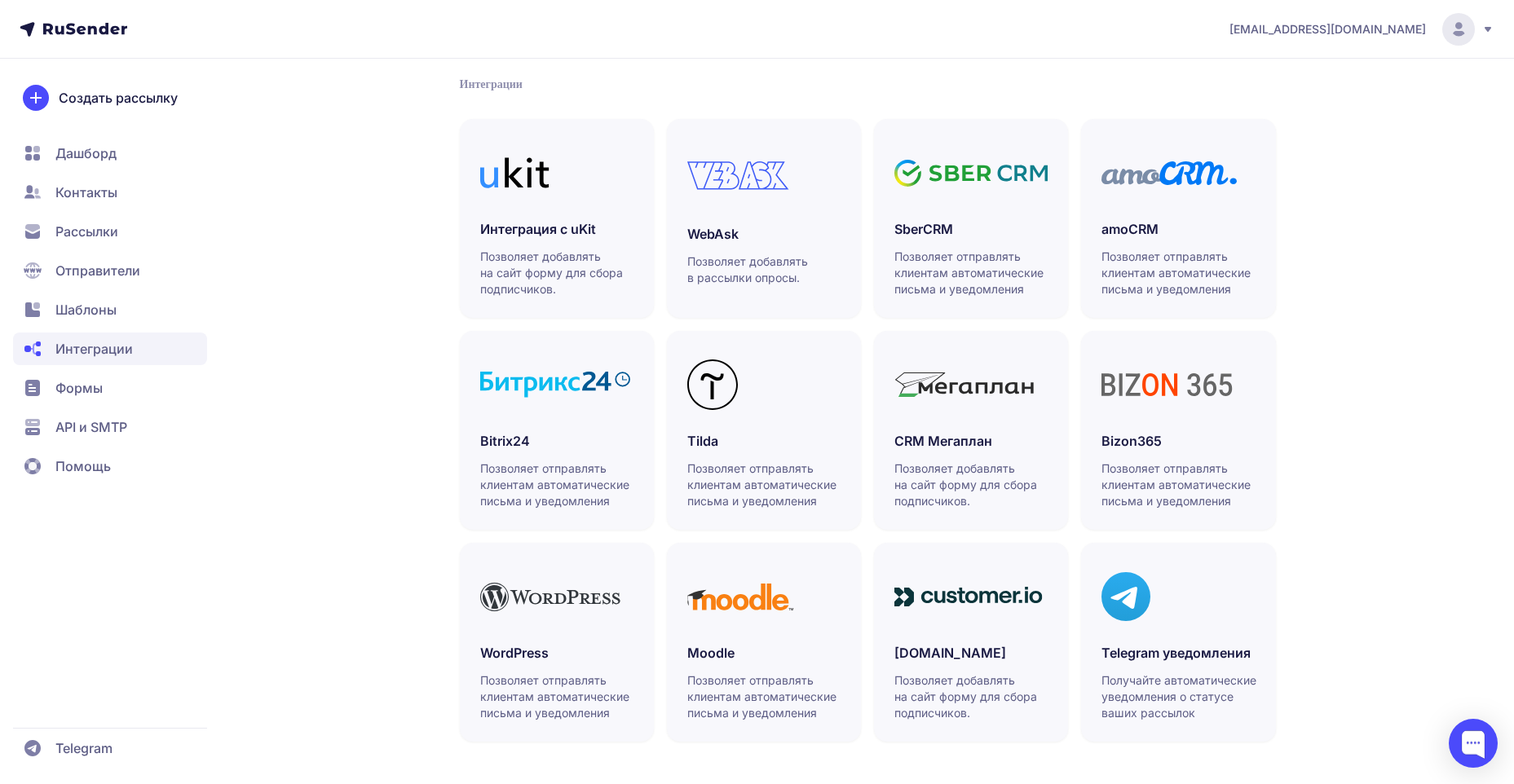
scroll to position [337, 0]
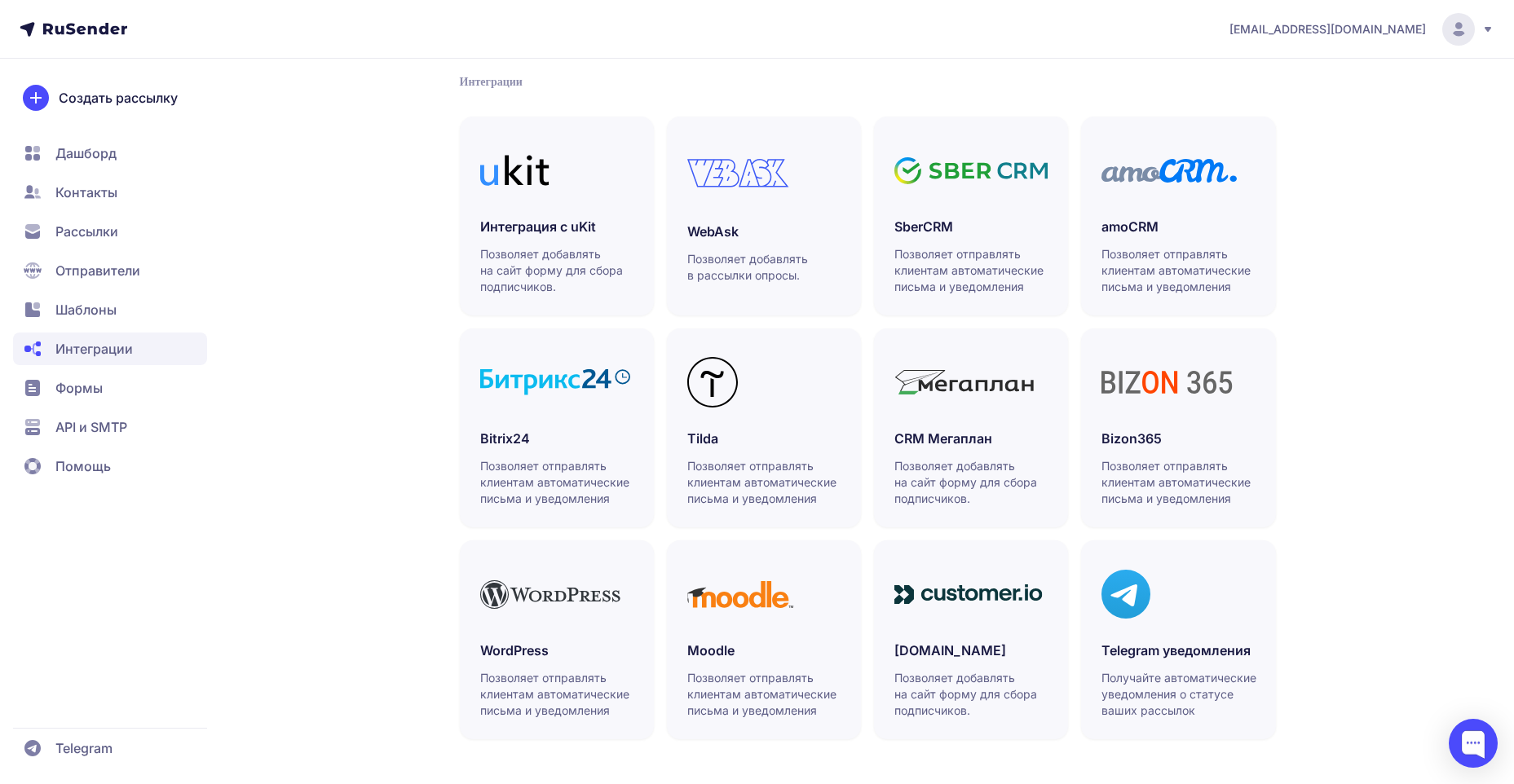
click at [66, 31] on icon at bounding box center [85, 28] width 84 height 13
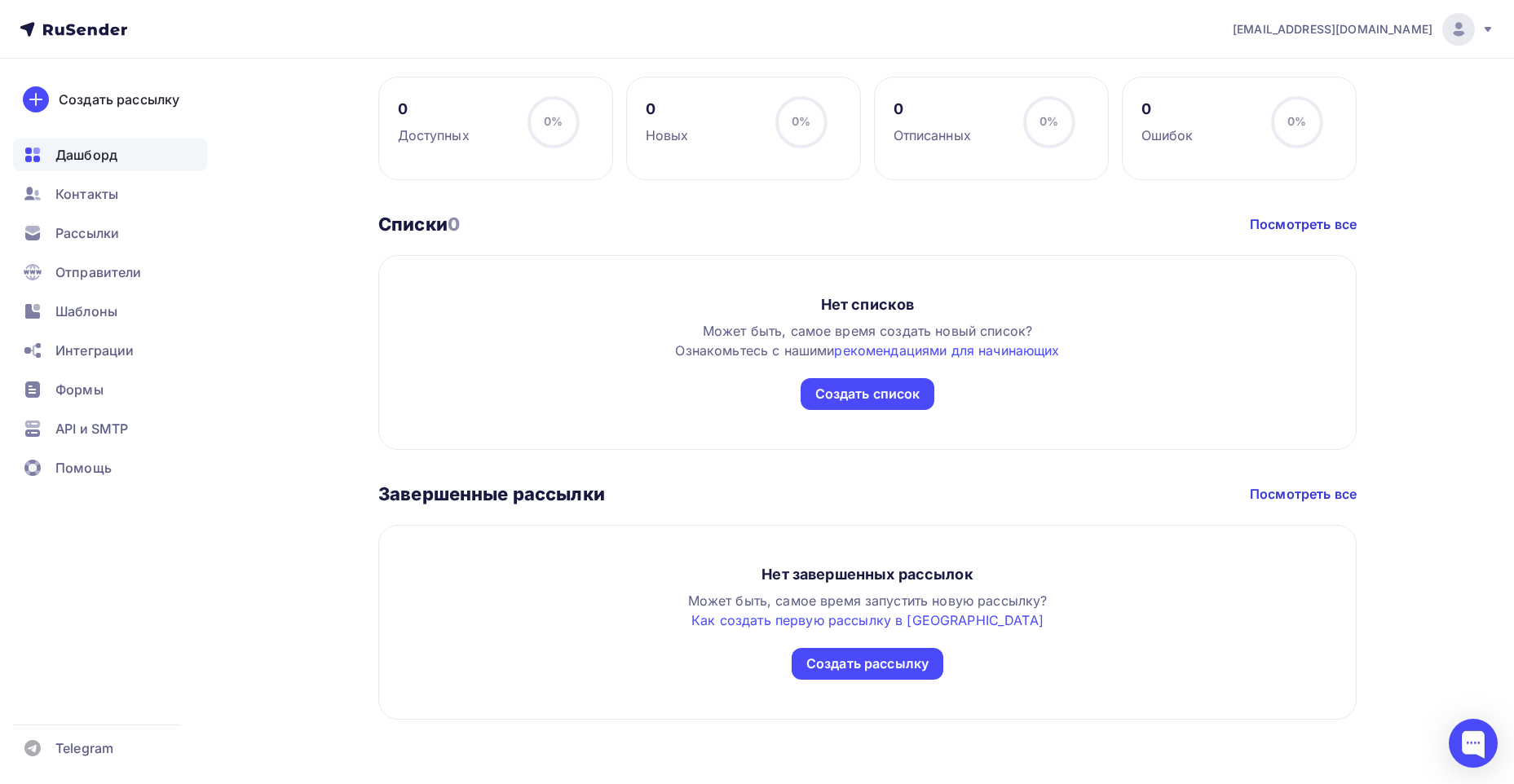
scroll to position [771, 0]
click at [883, 400] on div "Создать список" at bounding box center [868, 393] width 105 height 18
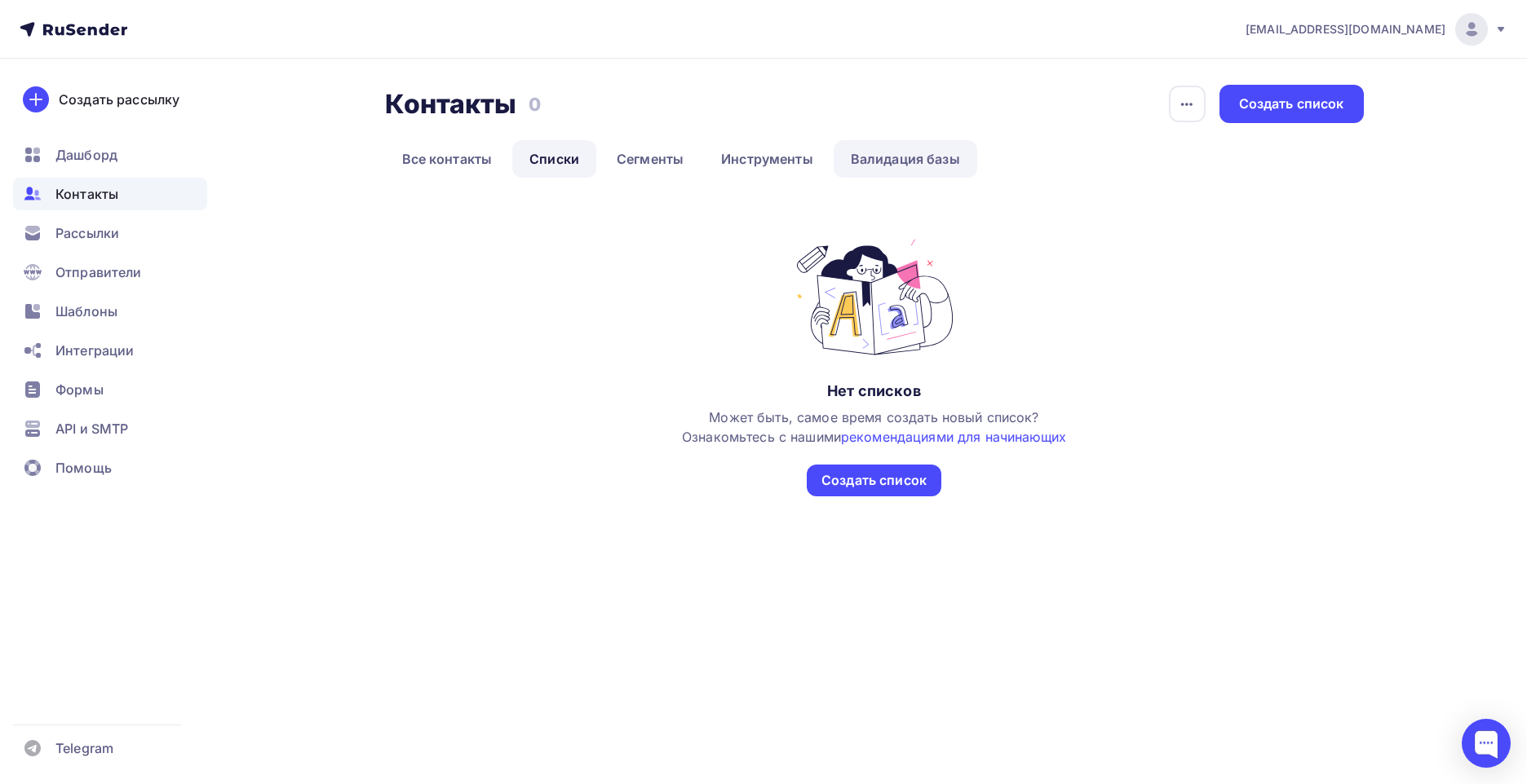
click at [916, 162] on link "Валидация базы" at bounding box center [906, 159] width 144 height 38
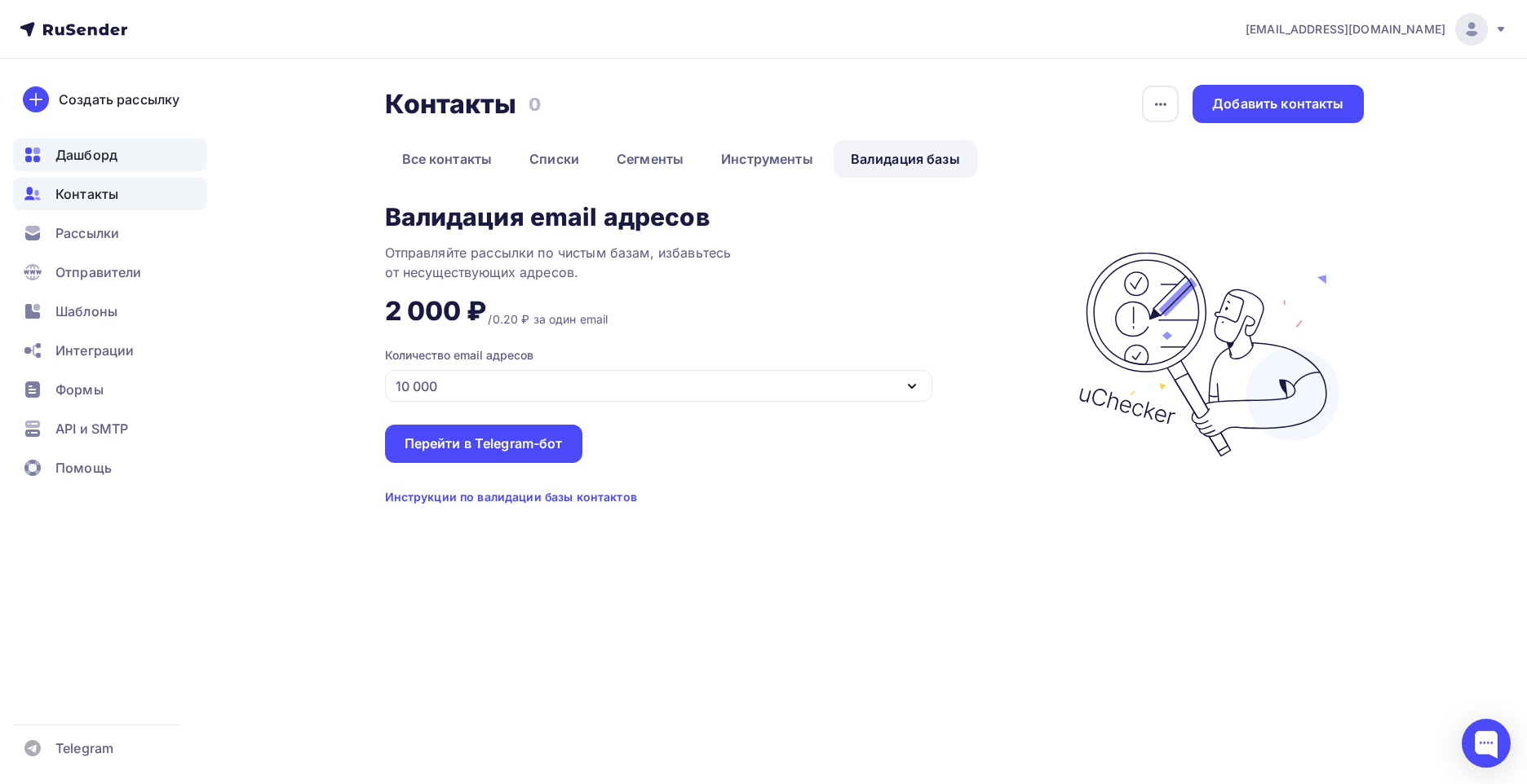
click at [88, 151] on span "Дашборд" at bounding box center [86, 155] width 62 height 19
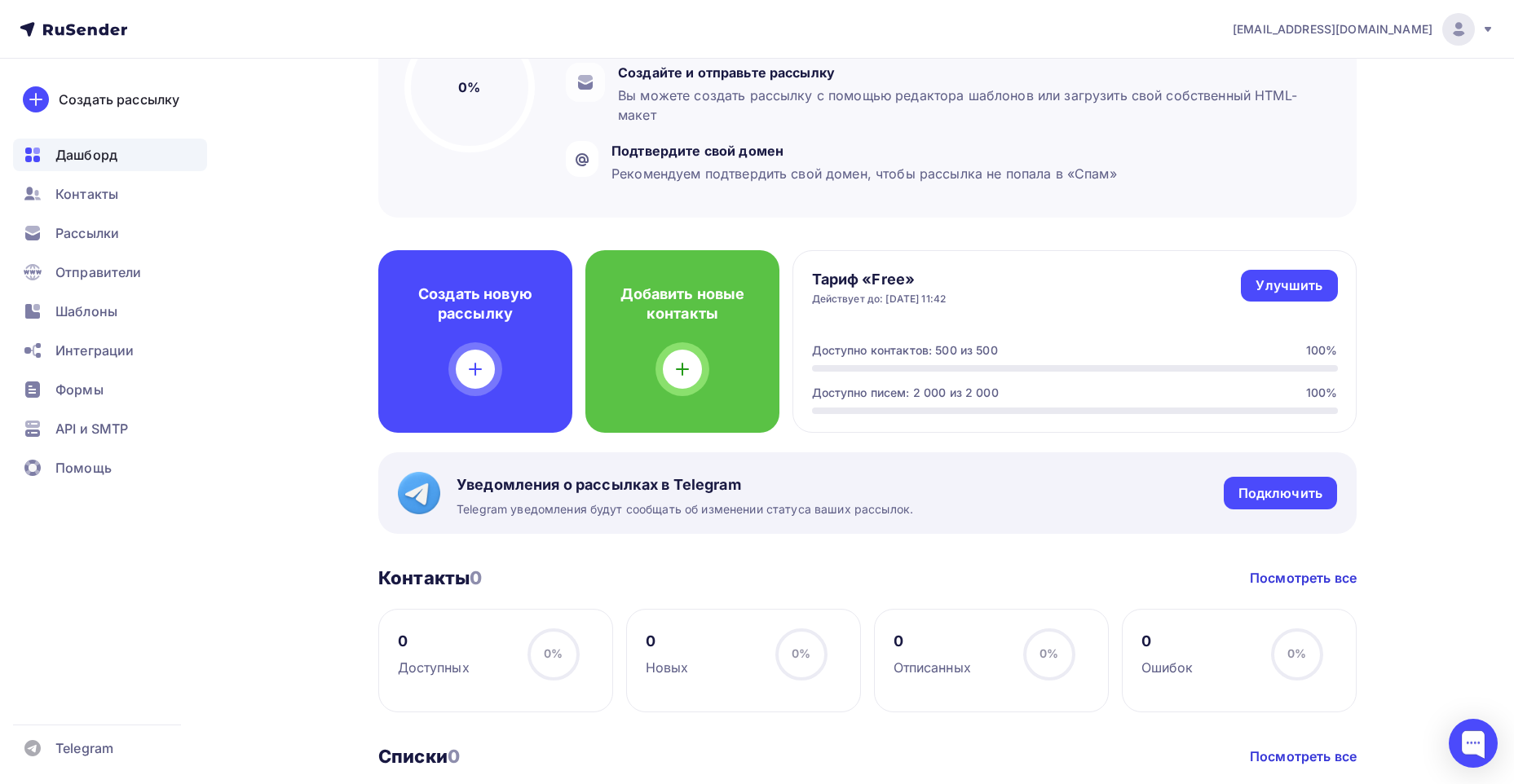
scroll to position [82, 0]
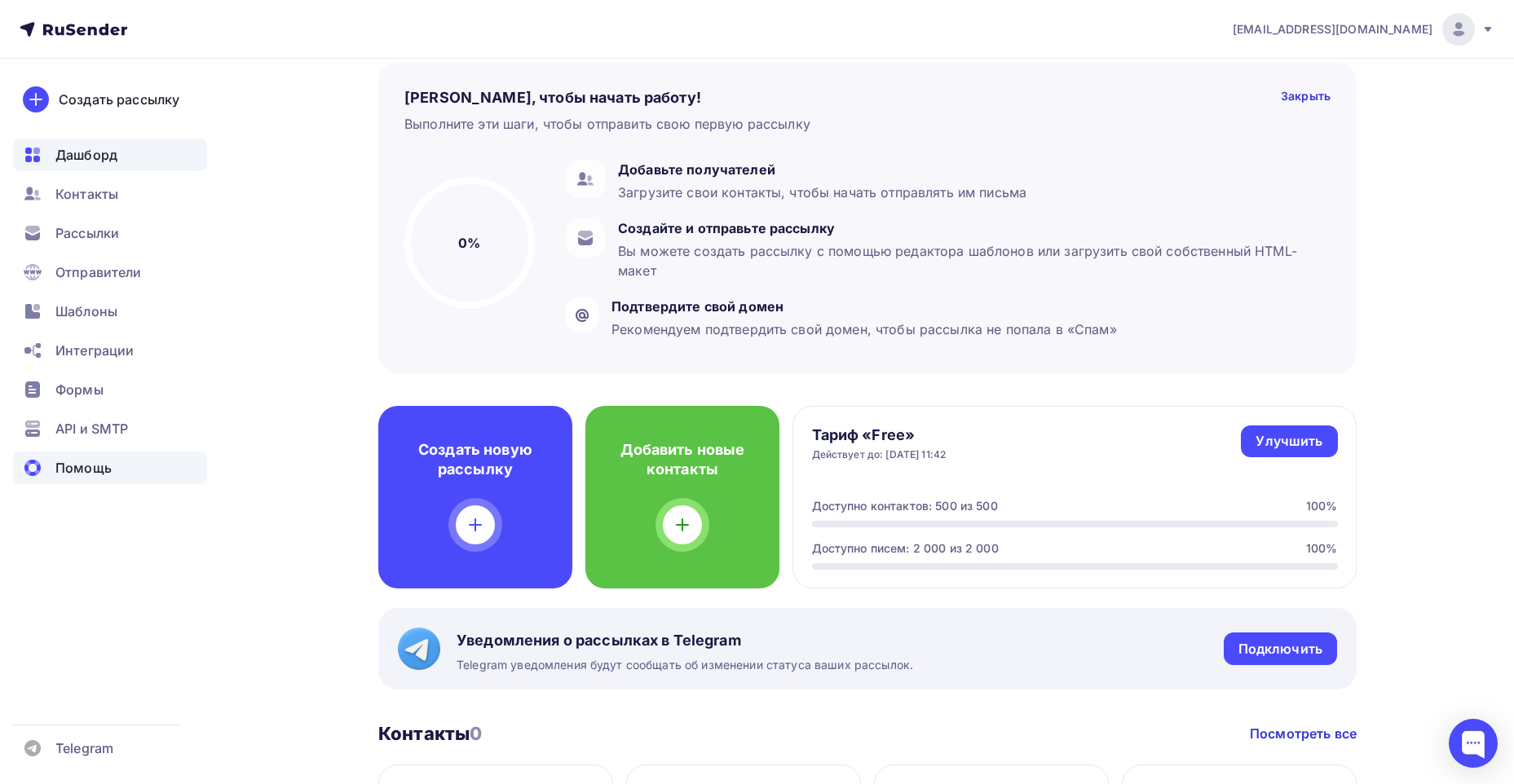
click at [75, 469] on span "Помощь" at bounding box center [83, 467] width 56 height 19
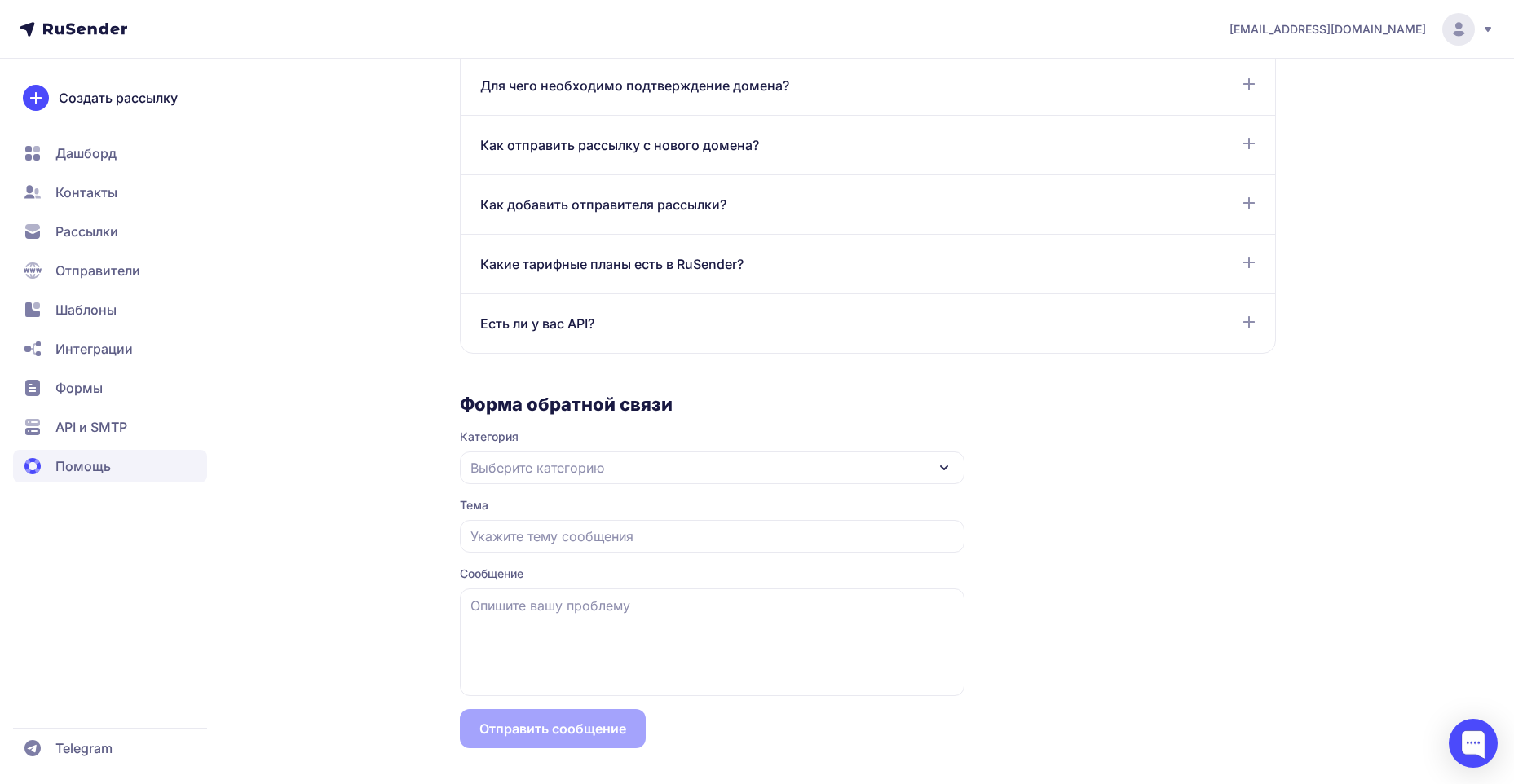
scroll to position [1240, 0]
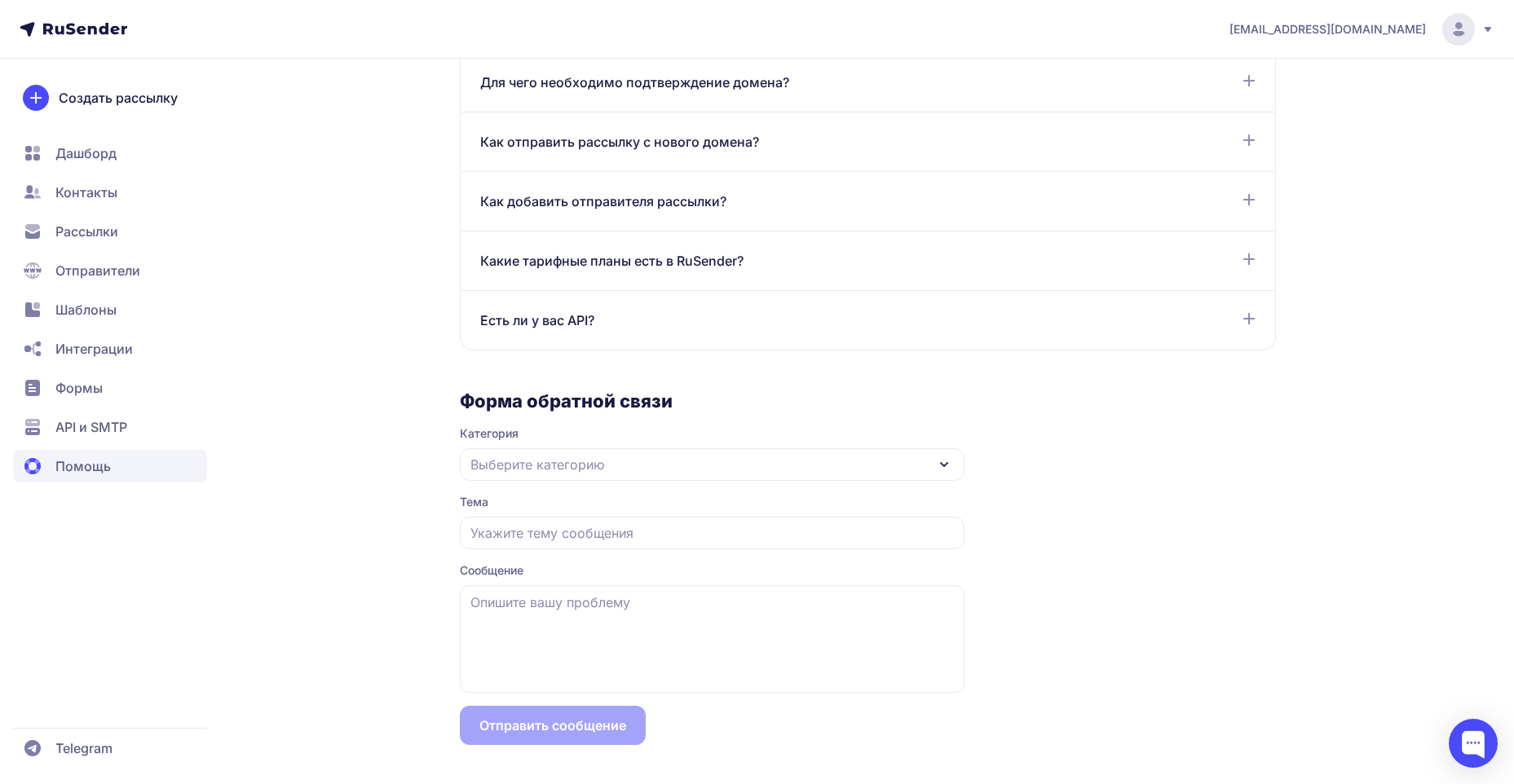
click at [545, 468] on span "Выберите категорию" at bounding box center [538, 464] width 134 height 19
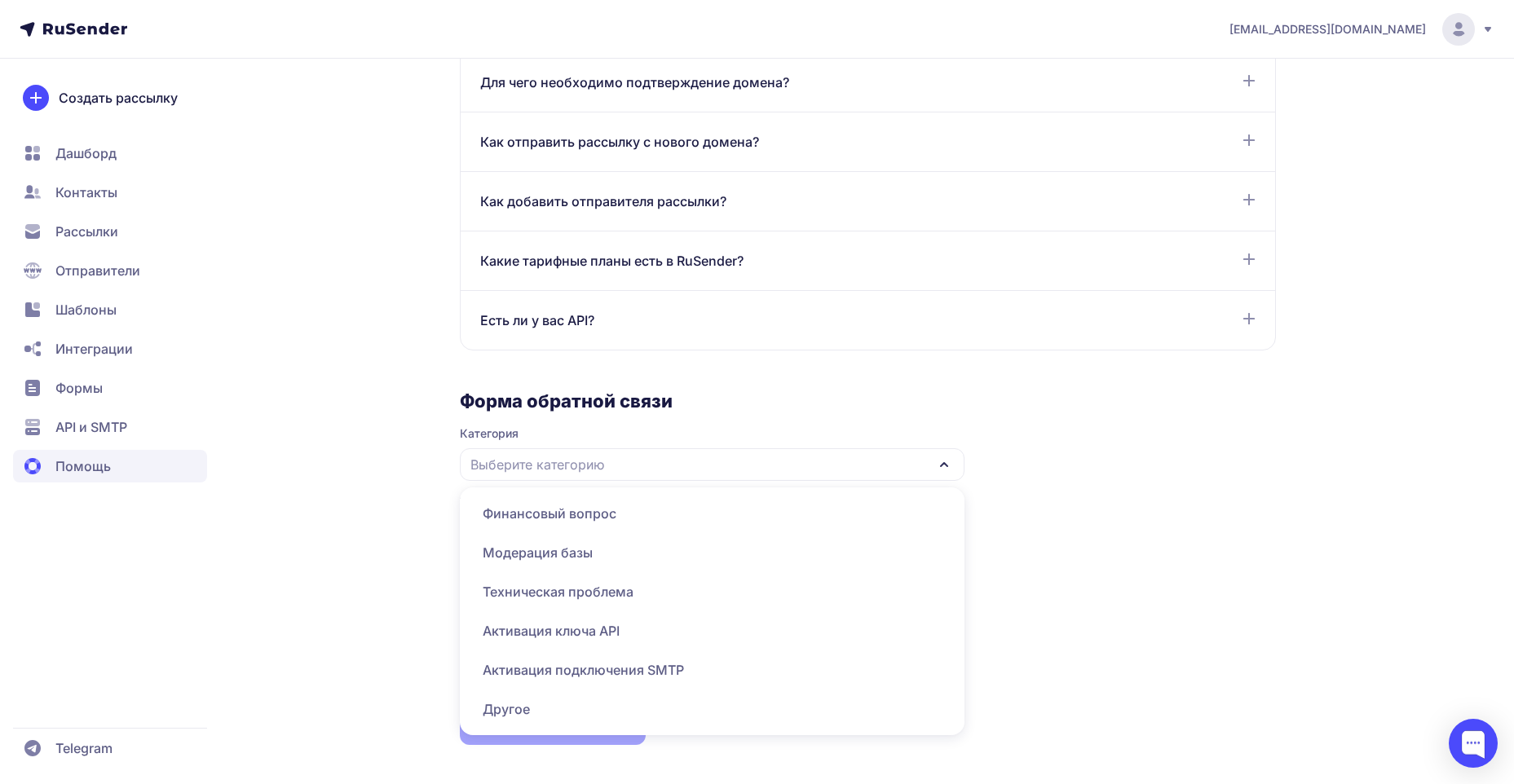
click at [541, 591] on span "Техническая проблема" at bounding box center [712, 592] width 485 height 39
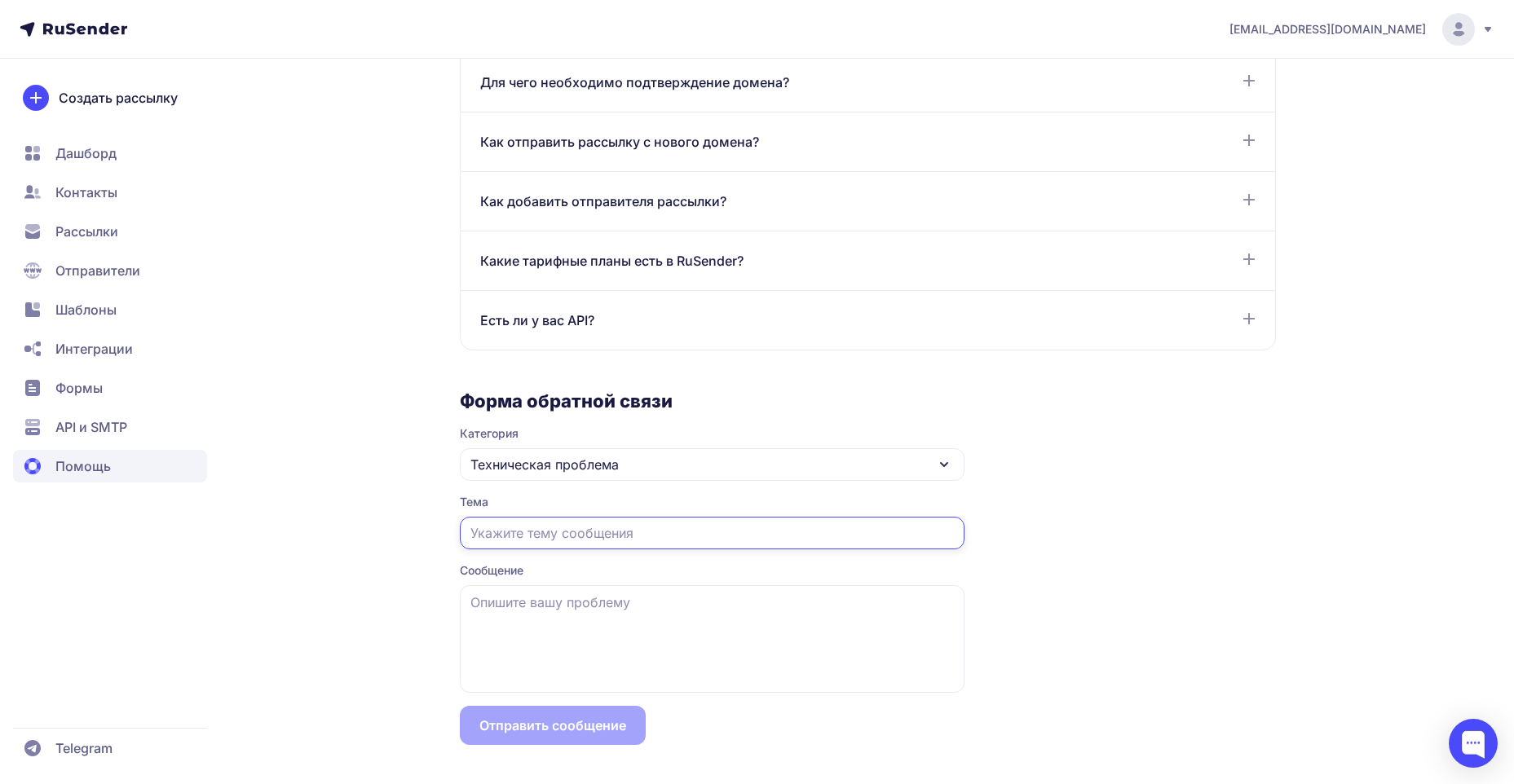
click at [533, 539] on input "text" at bounding box center [712, 532] width 505 height 33
type input "c"
type input "Скачать базу из"
click at [700, 619] on textarea at bounding box center [712, 639] width 505 height 108
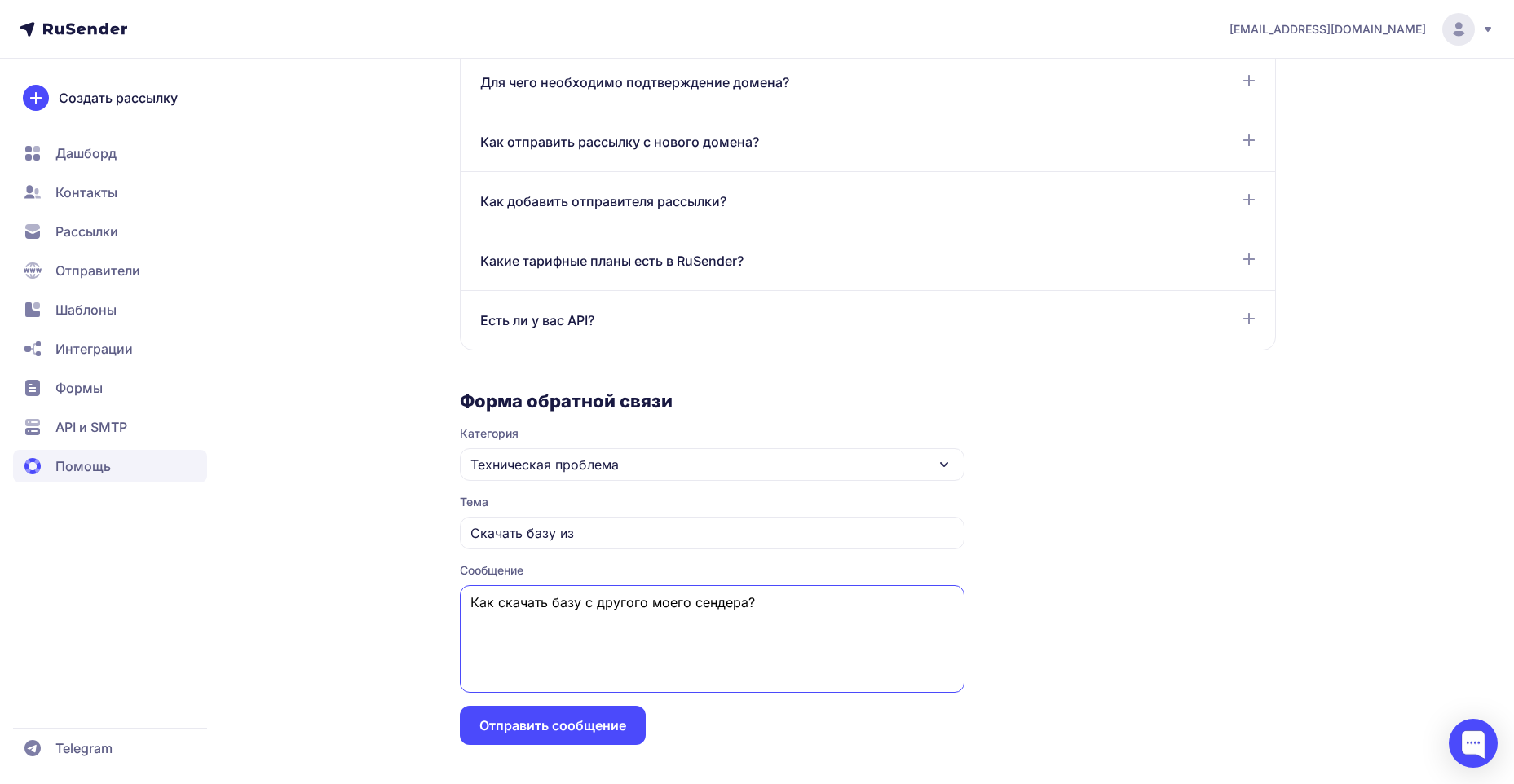
type textarea "Как скачать базу с другого моего сендера?"
drag, startPoint x: 572, startPoint y: 532, endPoint x: 562, endPoint y: 535, distance: 10.4
click at [562, 535] on input "Скачать базу из" at bounding box center [712, 532] width 505 height 33
type input "Скачать базу"
click at [557, 729] on button "Отправить сообщение" at bounding box center [553, 725] width 186 height 39
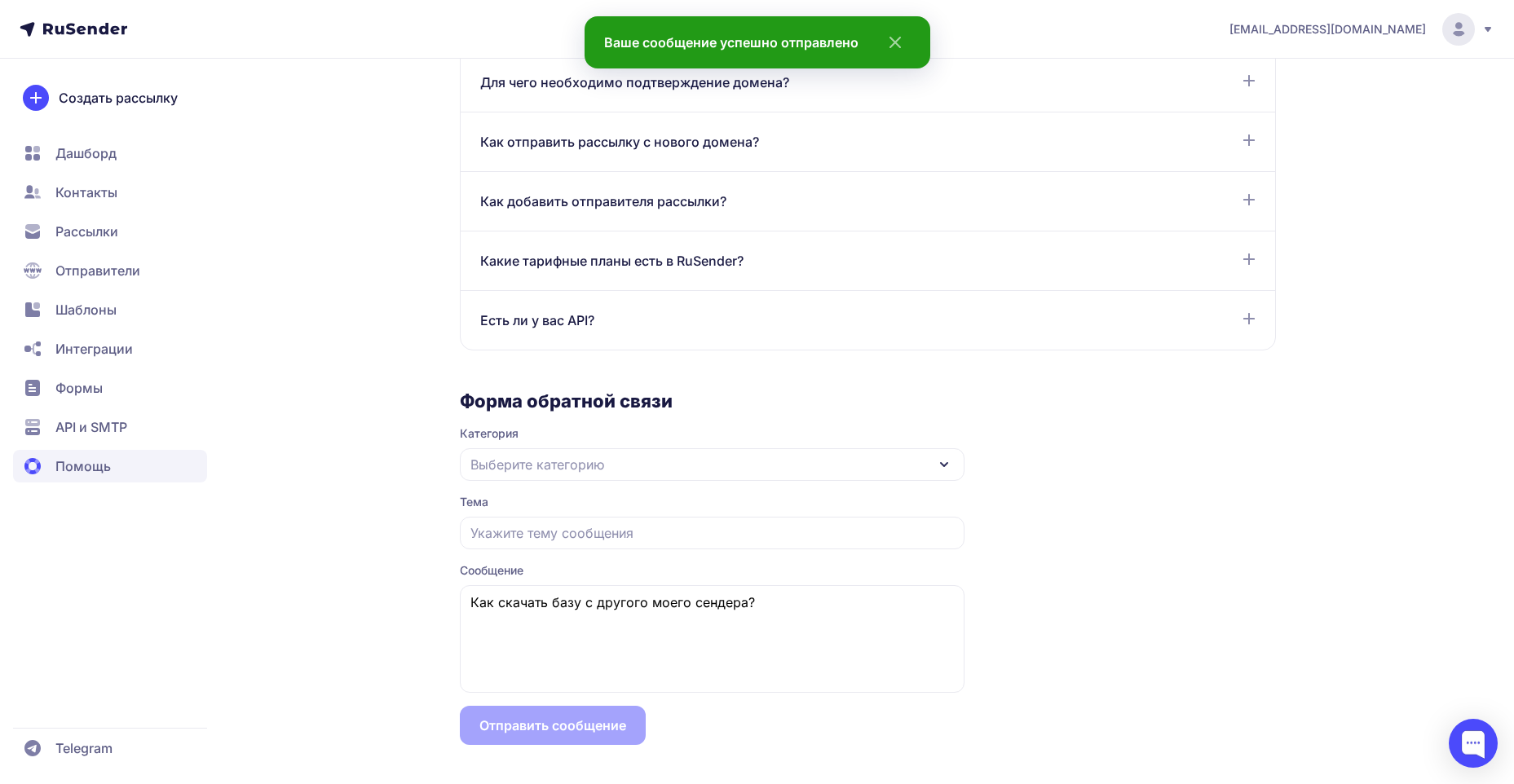
click at [67, 35] on link at bounding box center [73, 29] width 108 height 15
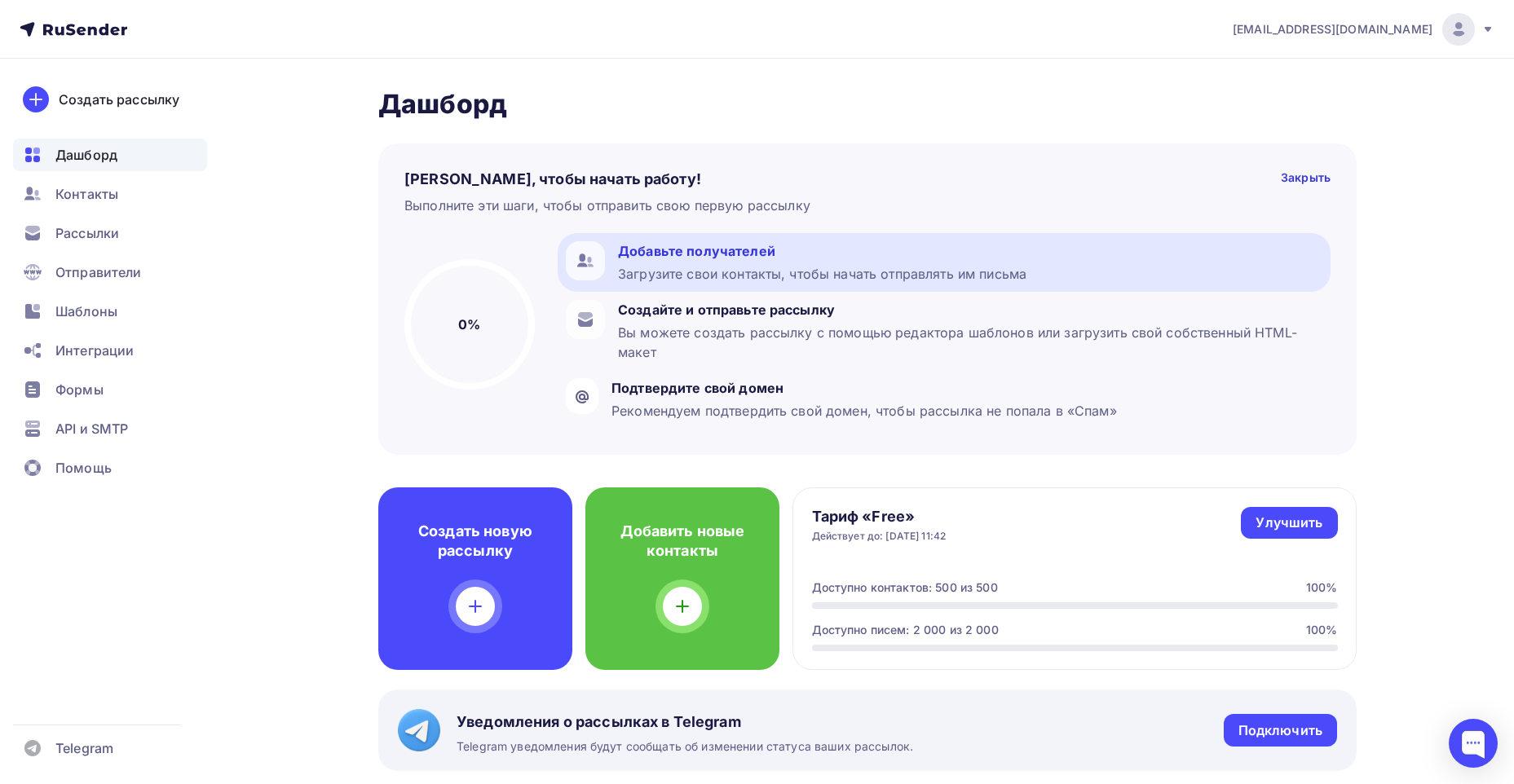
click at [709, 257] on div "Добавьте получателей" at bounding box center [822, 251] width 409 height 19
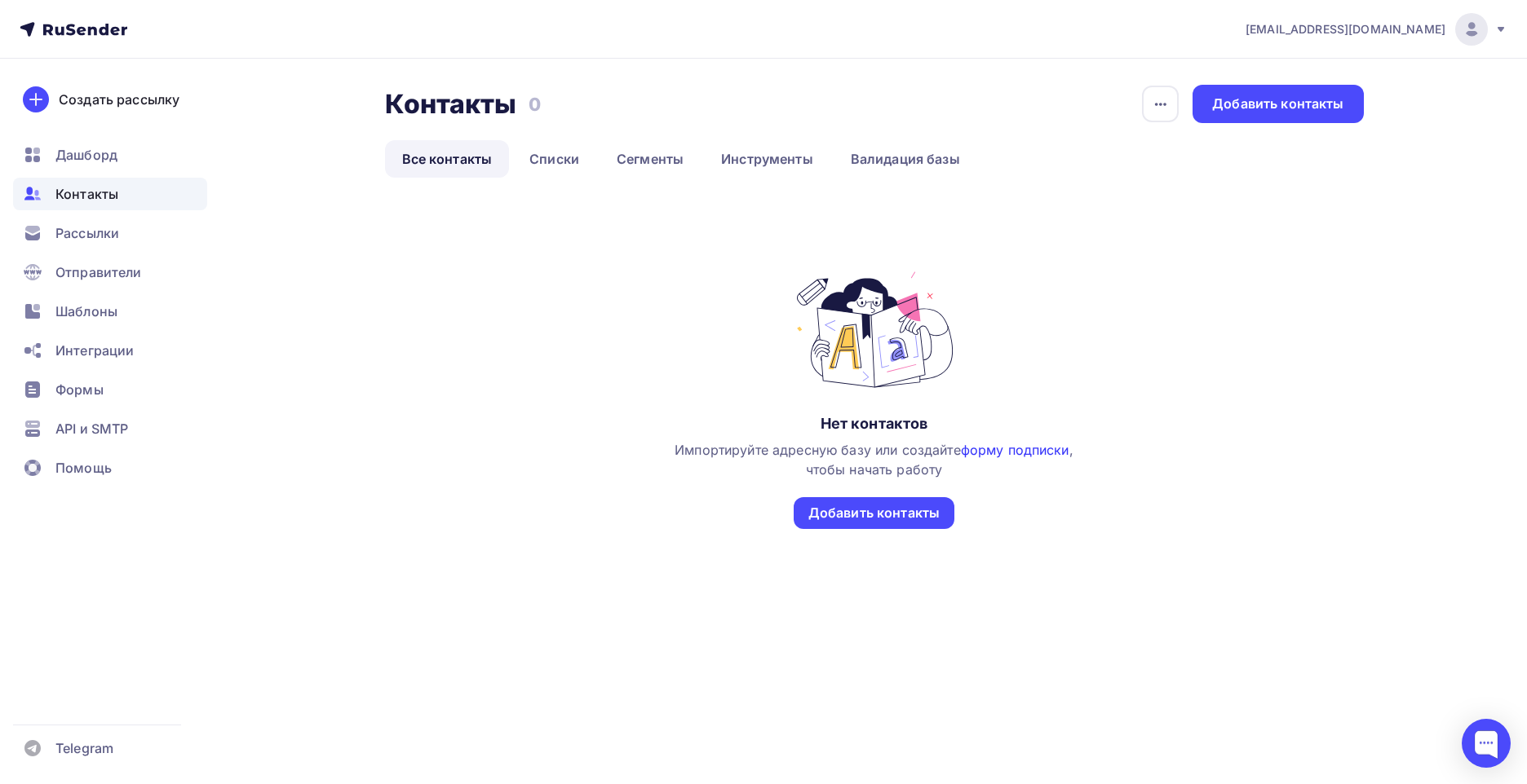
click at [1014, 454] on link "форму подписки" at bounding box center [1015, 451] width 109 height 17
click at [85, 236] on span "Рассылки" at bounding box center [87, 232] width 64 height 19
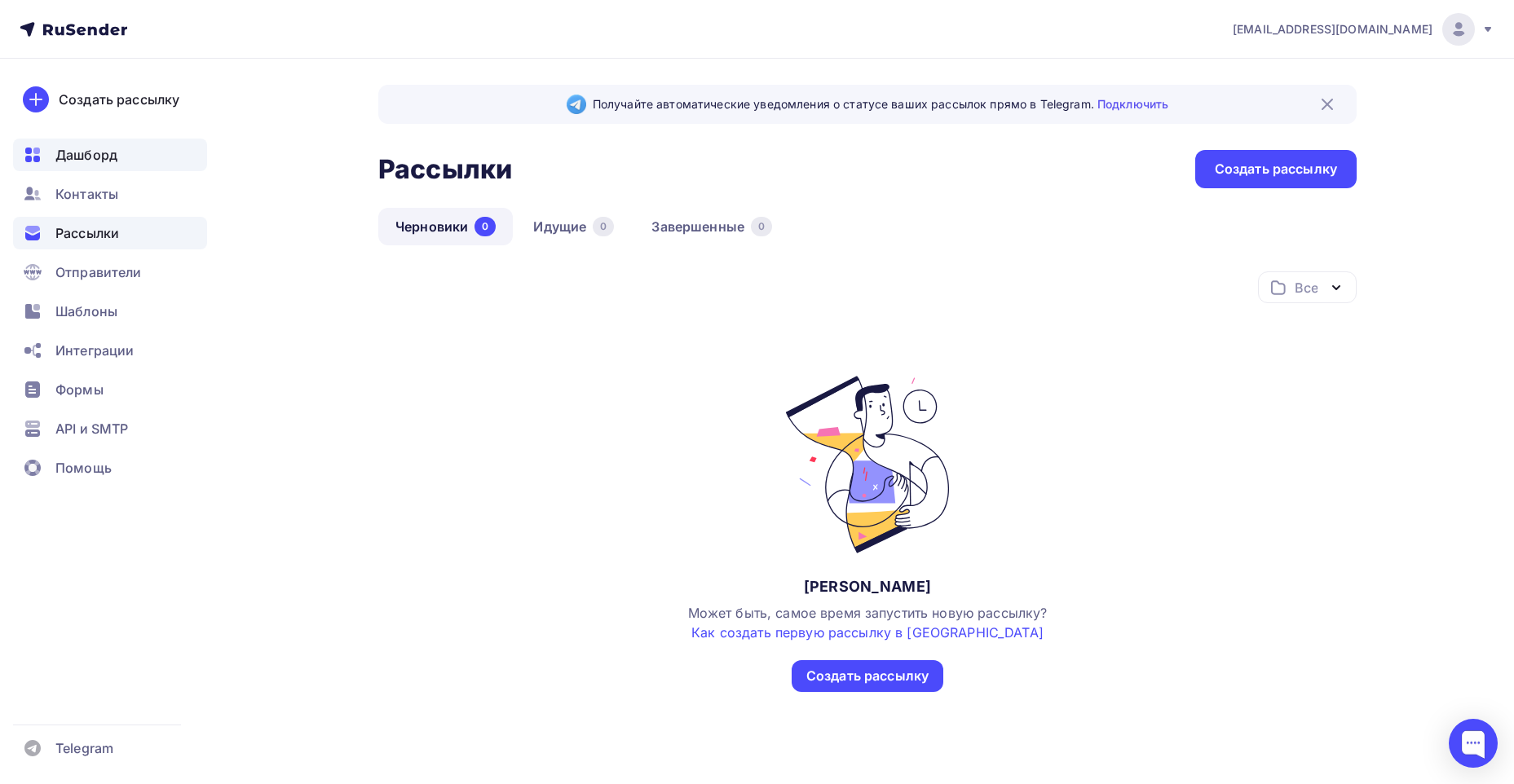
click at [89, 164] on span "Дашборд" at bounding box center [86, 155] width 62 height 19
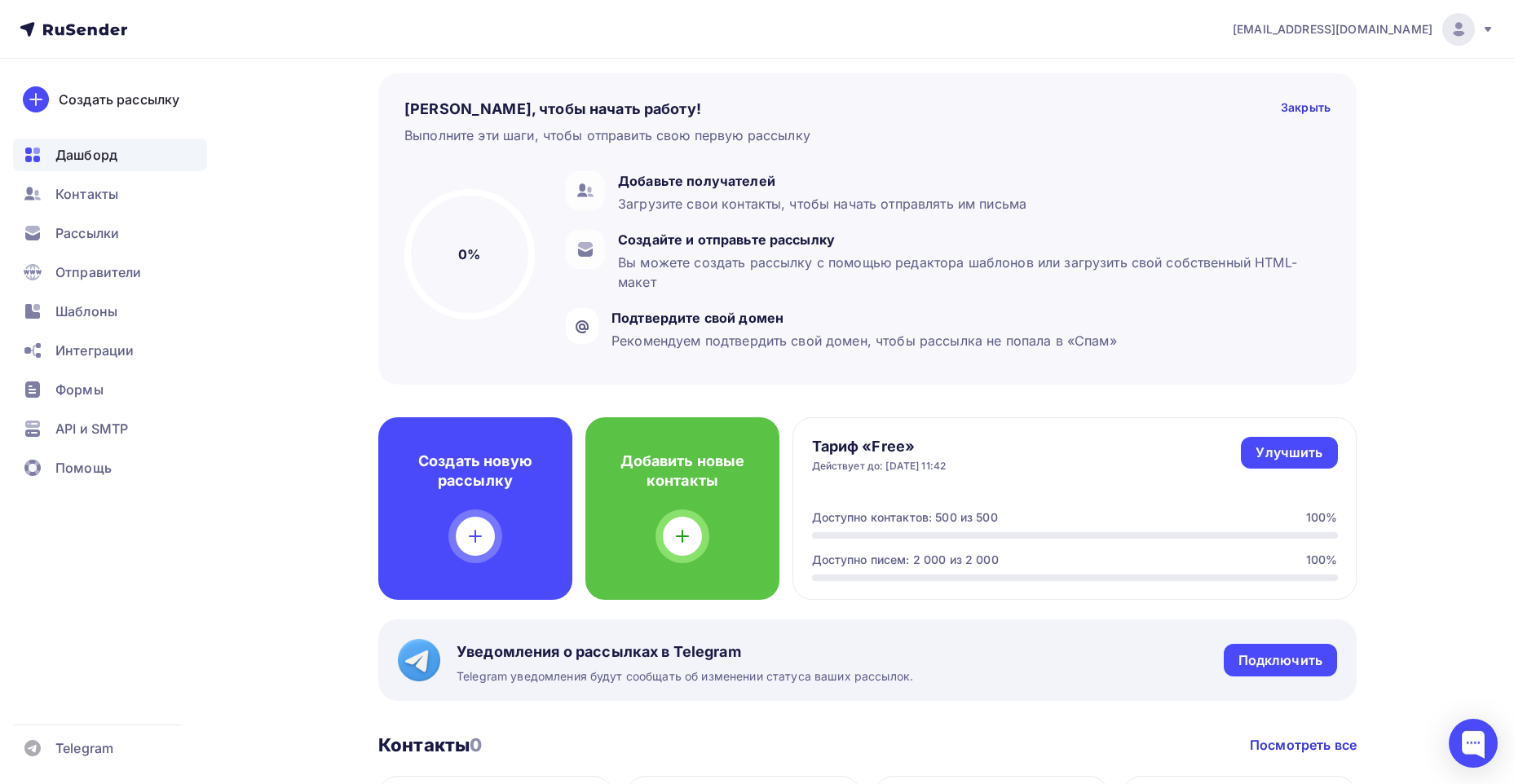
scroll to position [163, 0]
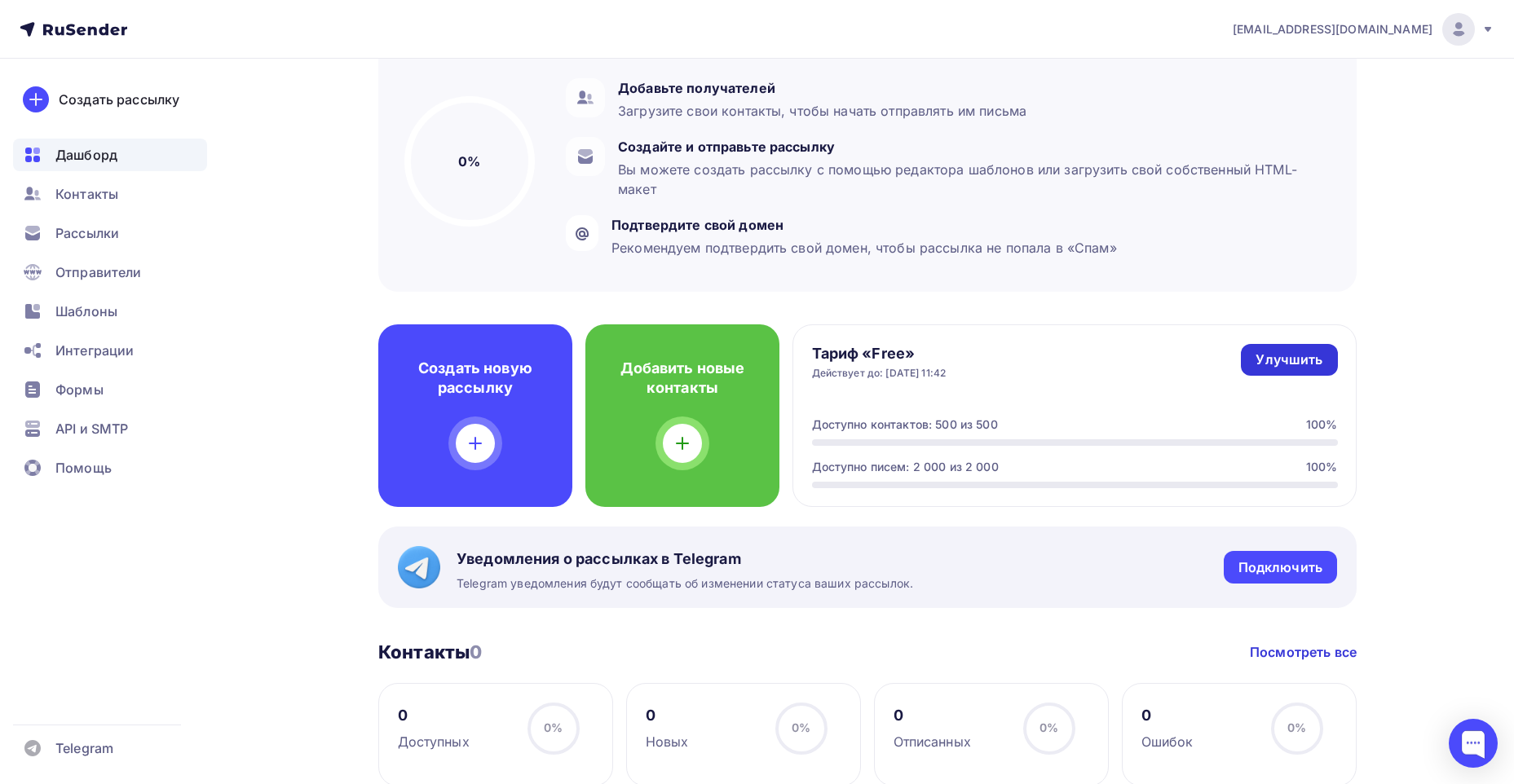
click at [1280, 362] on div "Улучшить" at bounding box center [1289, 359] width 67 height 18
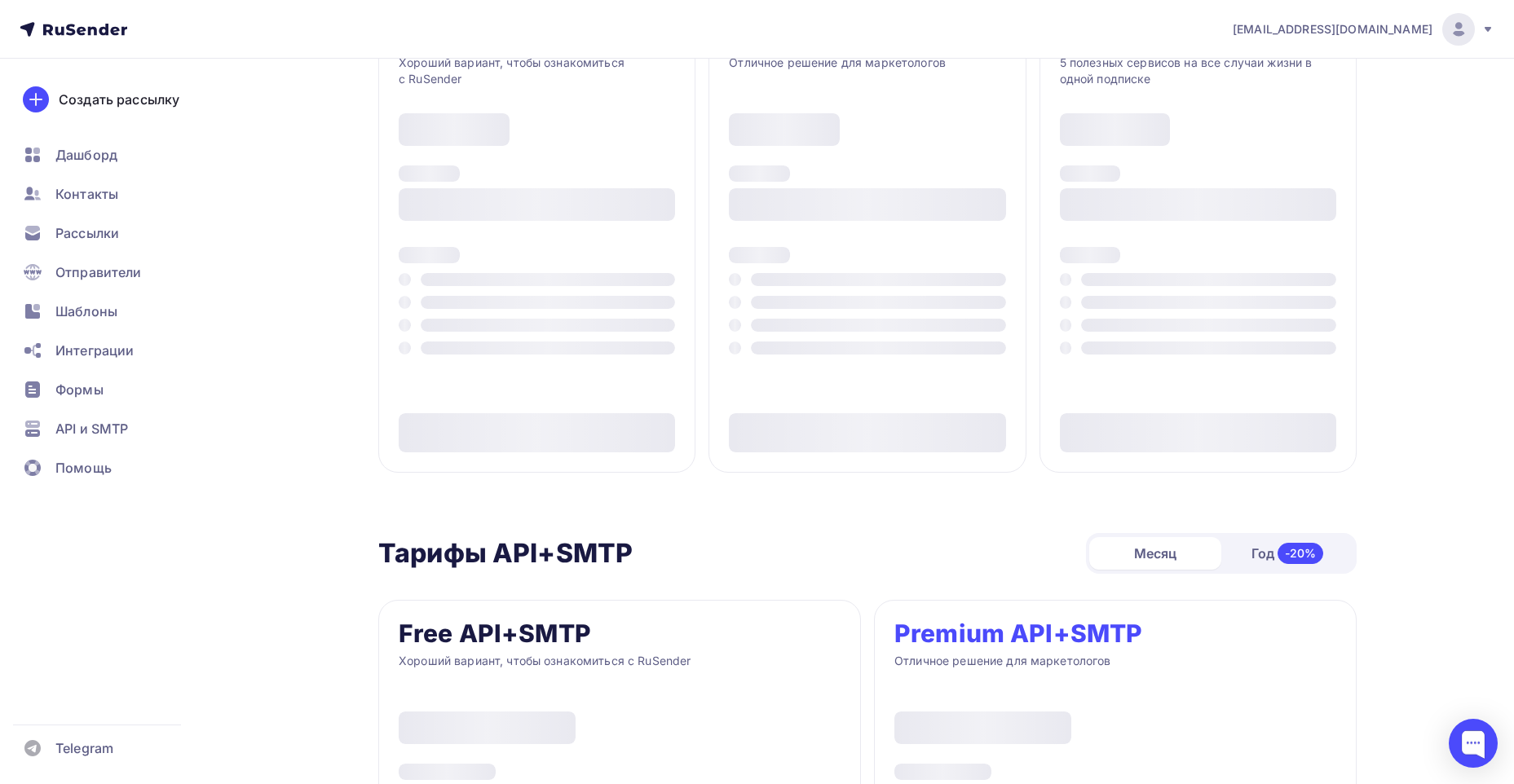
type input "500"
type input "100"
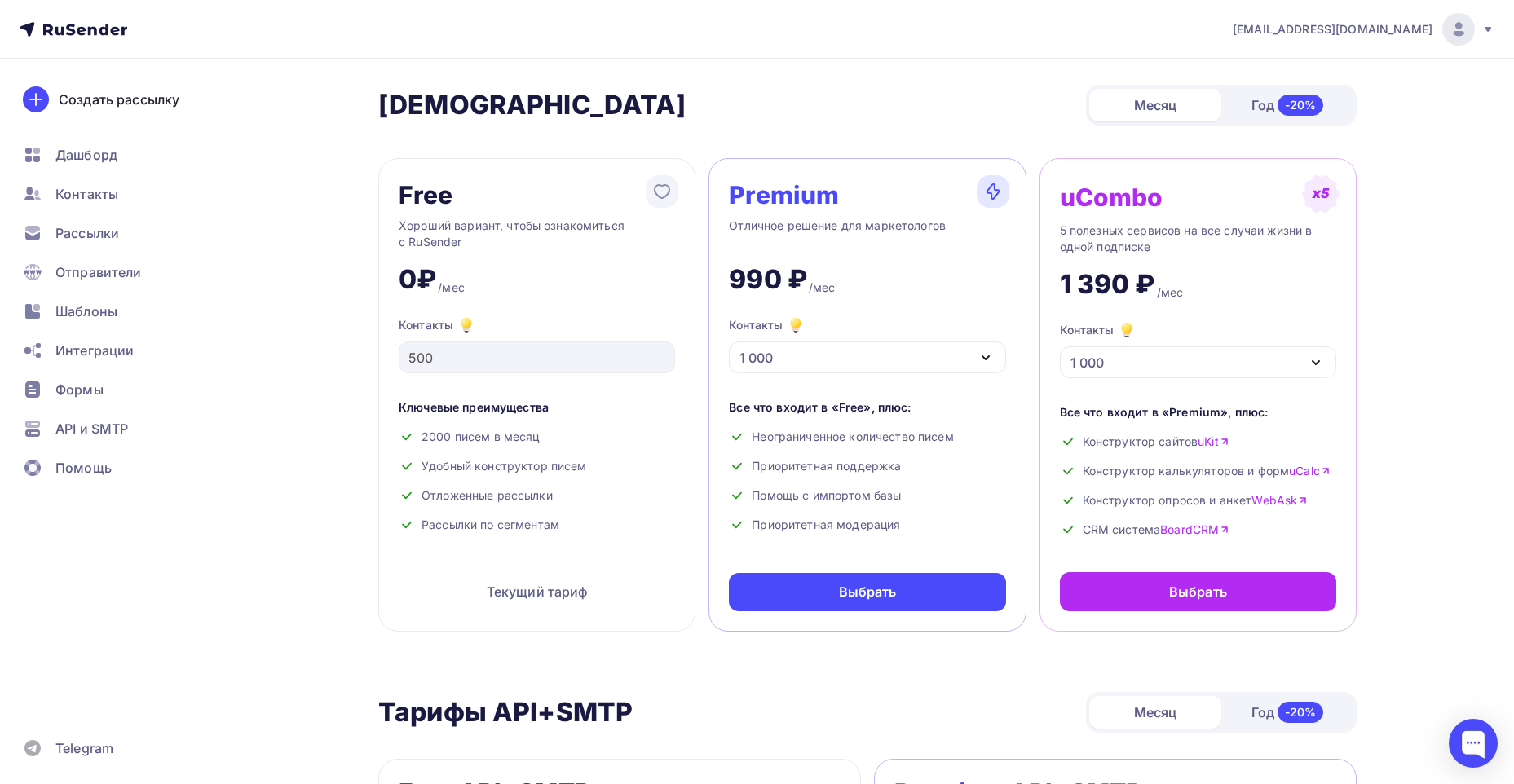
click at [869, 354] on div "1 000" at bounding box center [867, 358] width 277 height 32
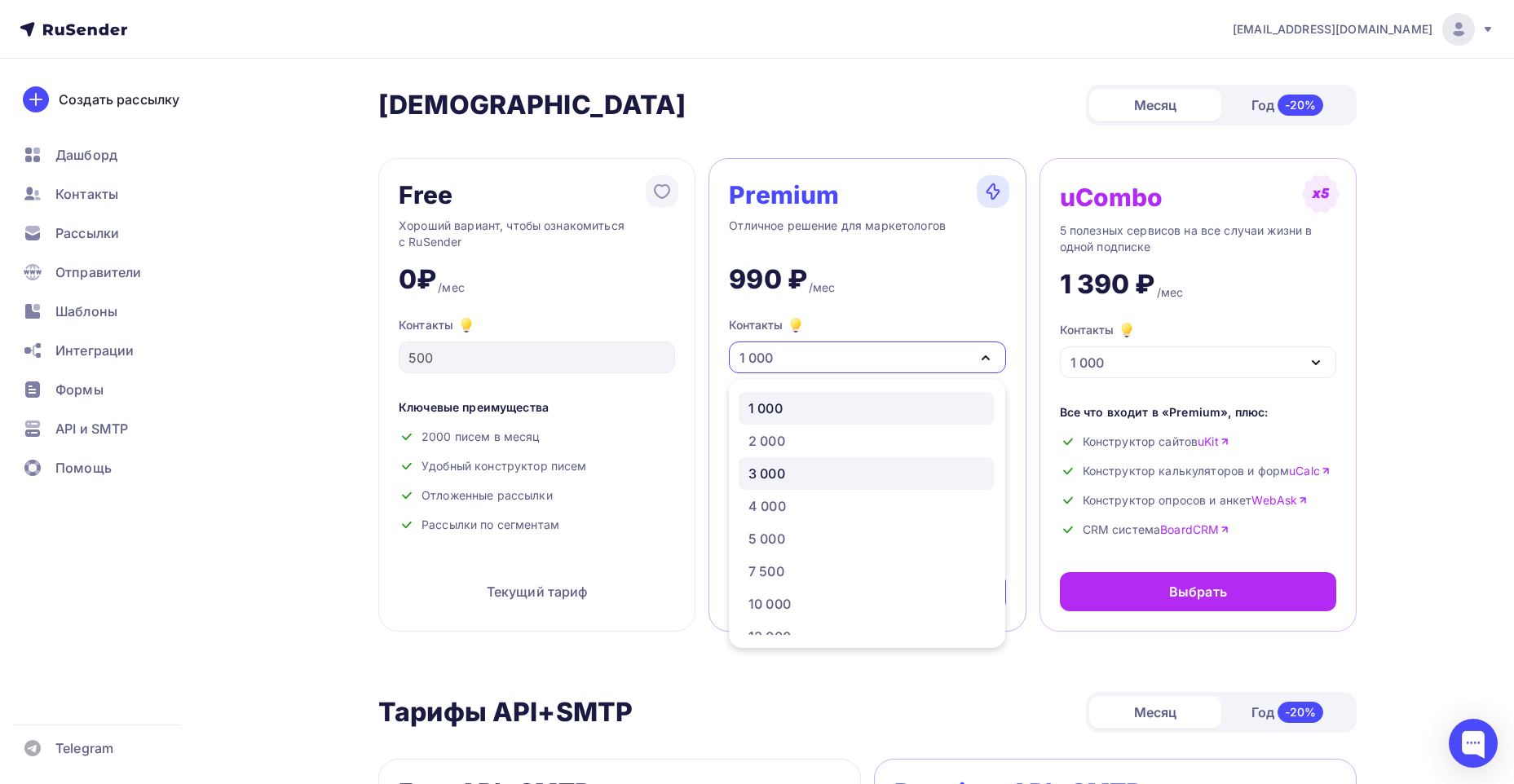
click at [779, 476] on div "3 000" at bounding box center [767, 473] width 37 height 19
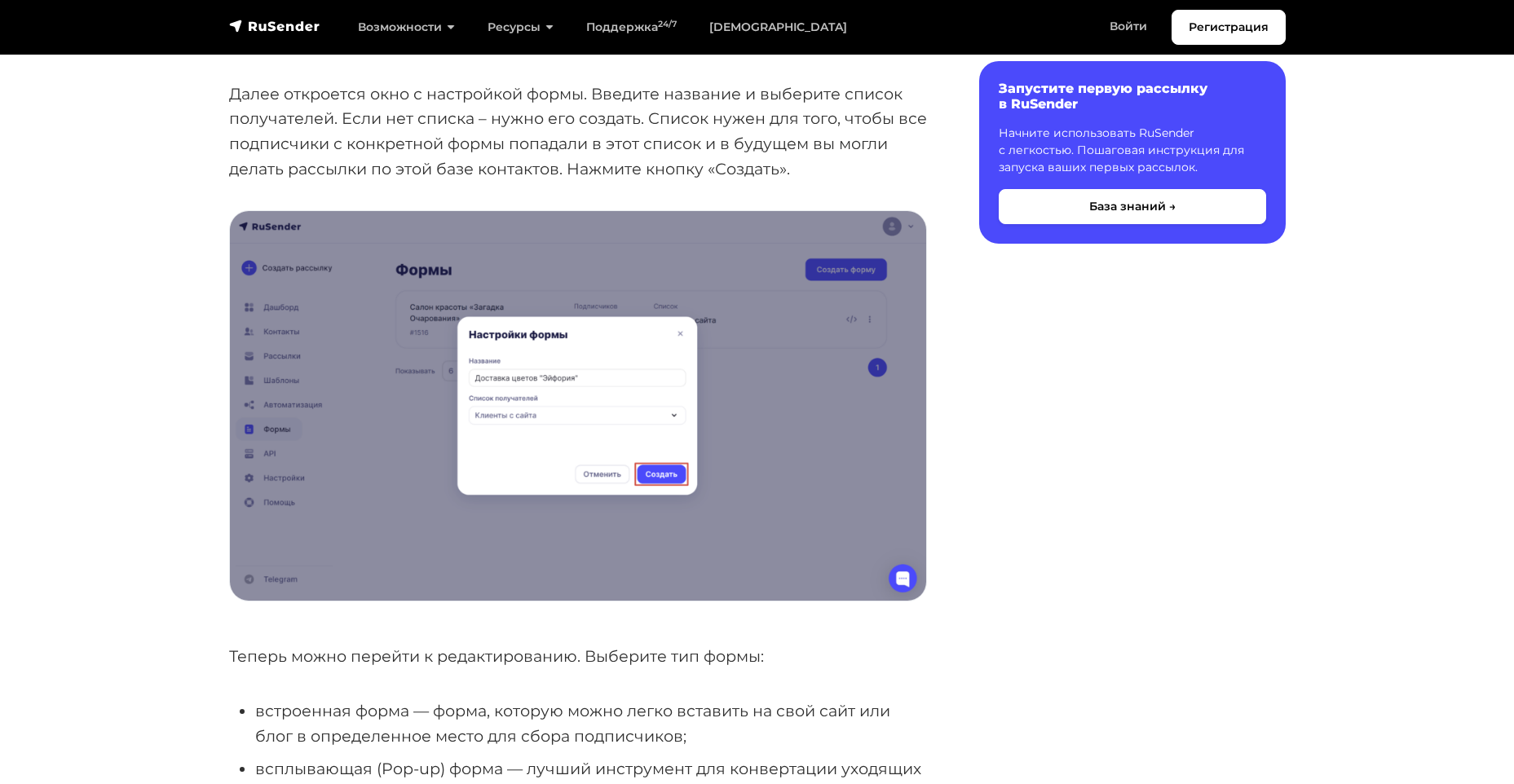
scroll to position [734, 0]
